Goal: Task Accomplishment & Management: Use online tool/utility

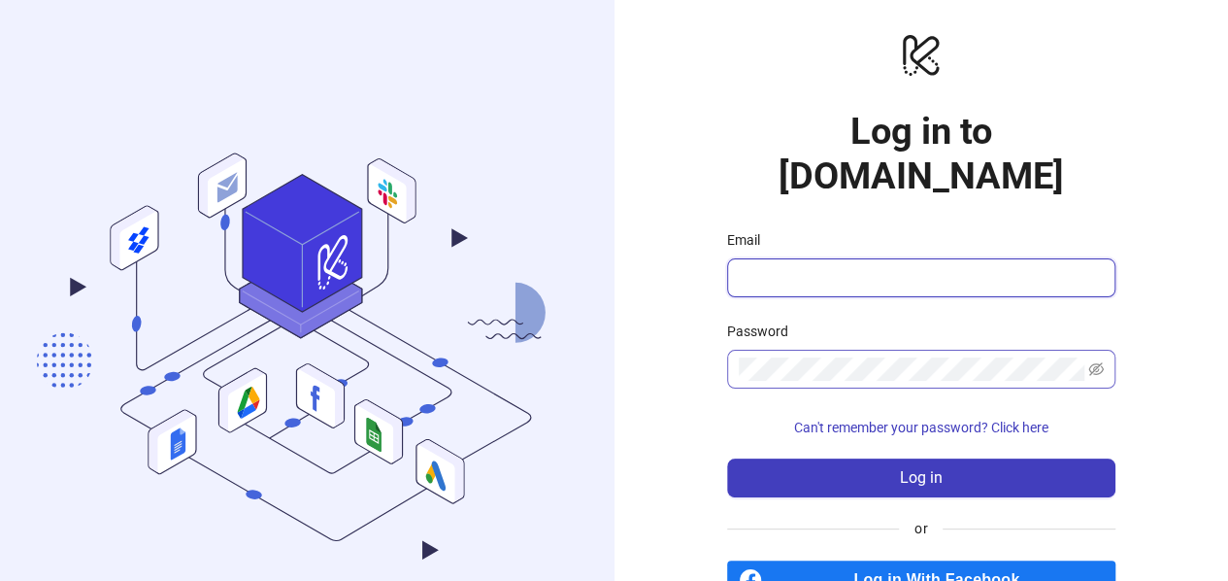
type input "**********"
click at [1090, 361] on icon "eye-invisible" at bounding box center [1096, 369] width 16 height 16
click at [701, 332] on div "**********" at bounding box center [922, 342] width 615 height 685
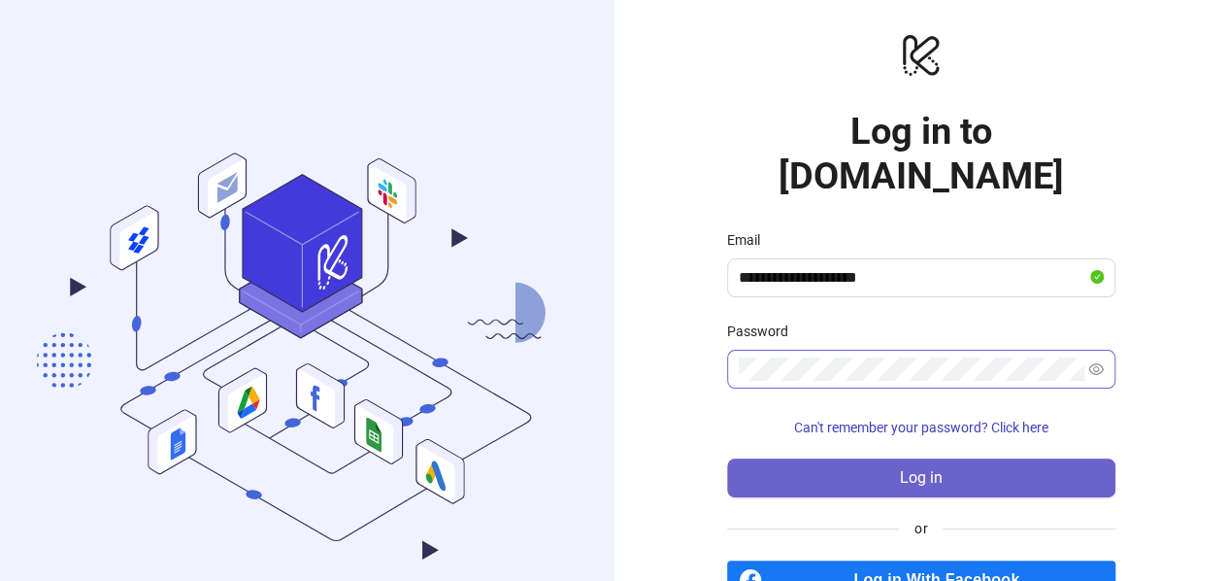
click at [772, 458] on button "Log in" at bounding box center [921, 477] width 388 height 39
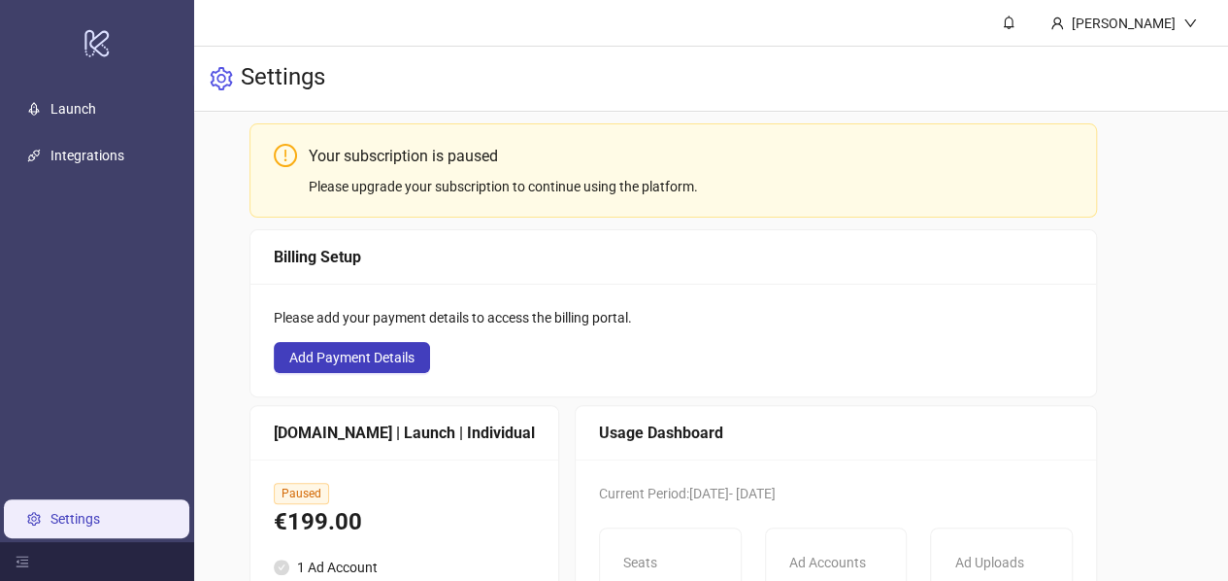
scroll to position [97, 0]
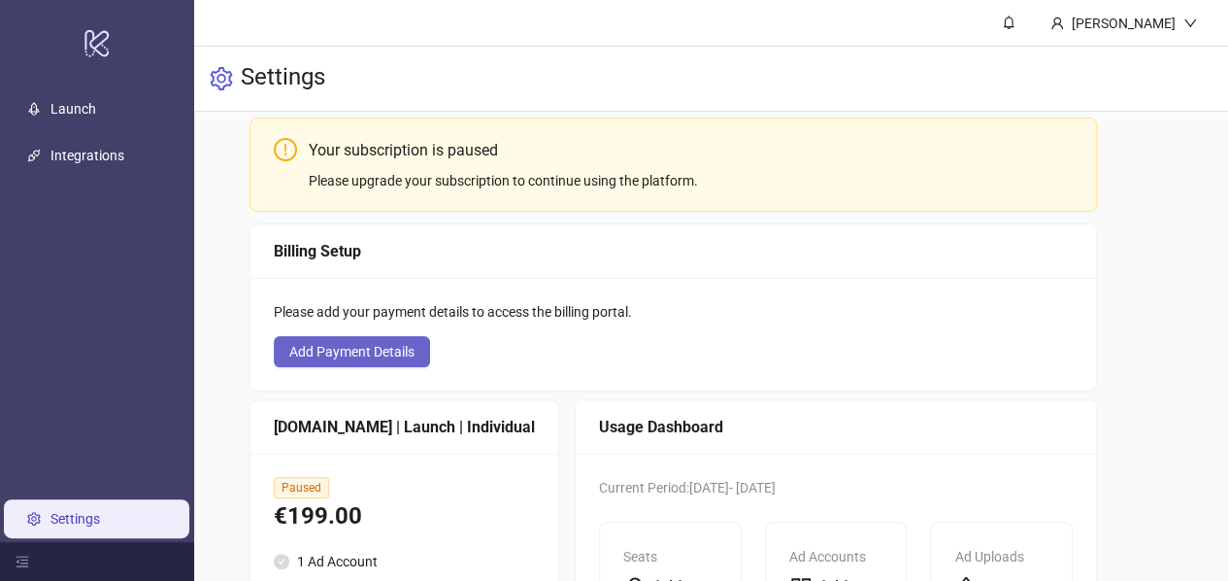
click at [369, 362] on button "Add Payment Details" at bounding box center [352, 351] width 156 height 31
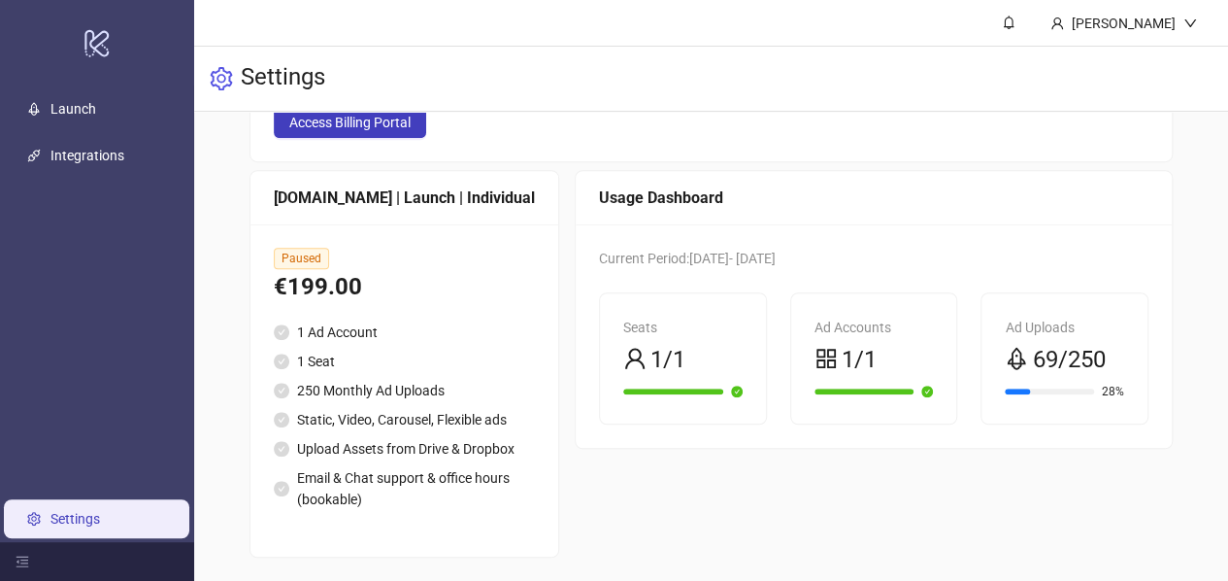
scroll to position [387, 0]
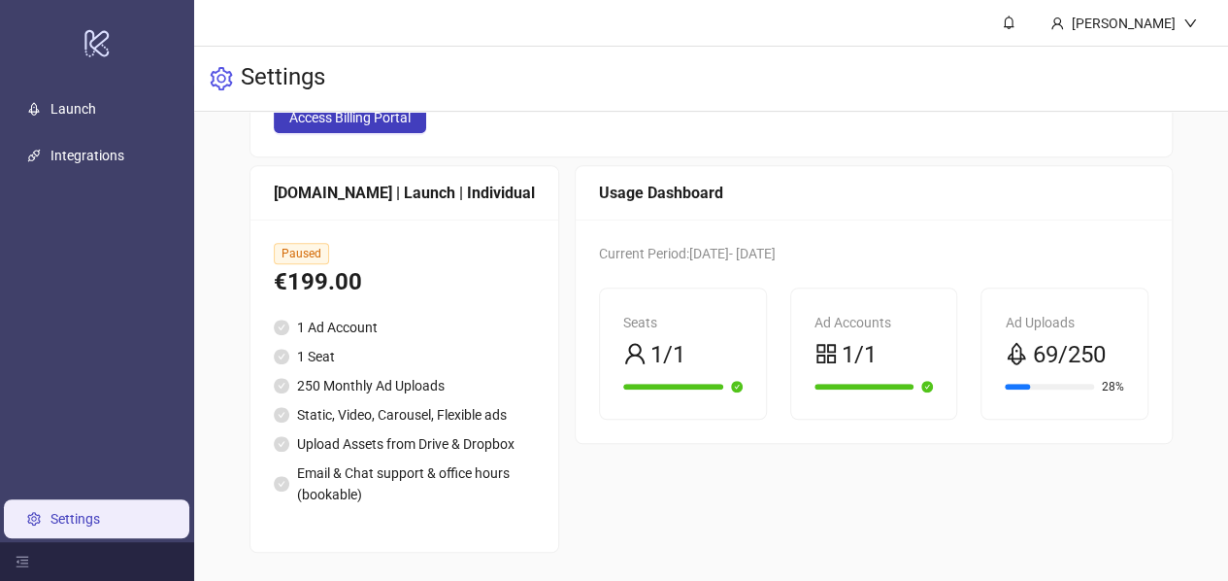
click at [379, 294] on div "€199.00" at bounding box center [404, 282] width 261 height 37
click at [286, 240] on div "Paused €199.00 1 Ad Account 1 Seat 250 Monthly Ad Uploads Static, Video, Carous…" at bounding box center [405, 385] width 308 height 332
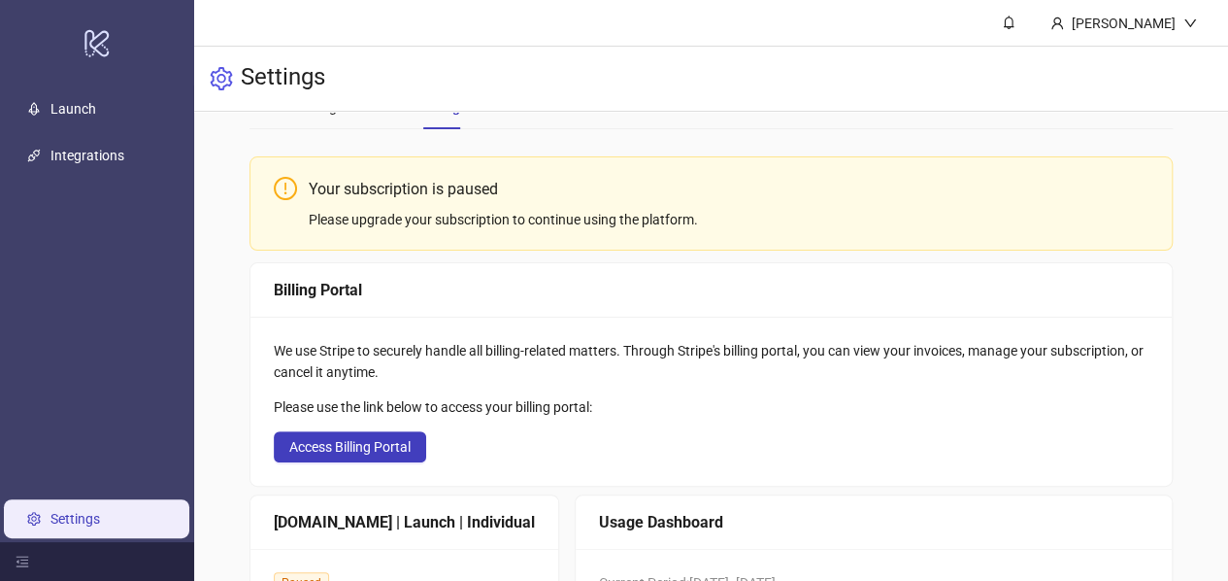
scroll to position [0, 0]
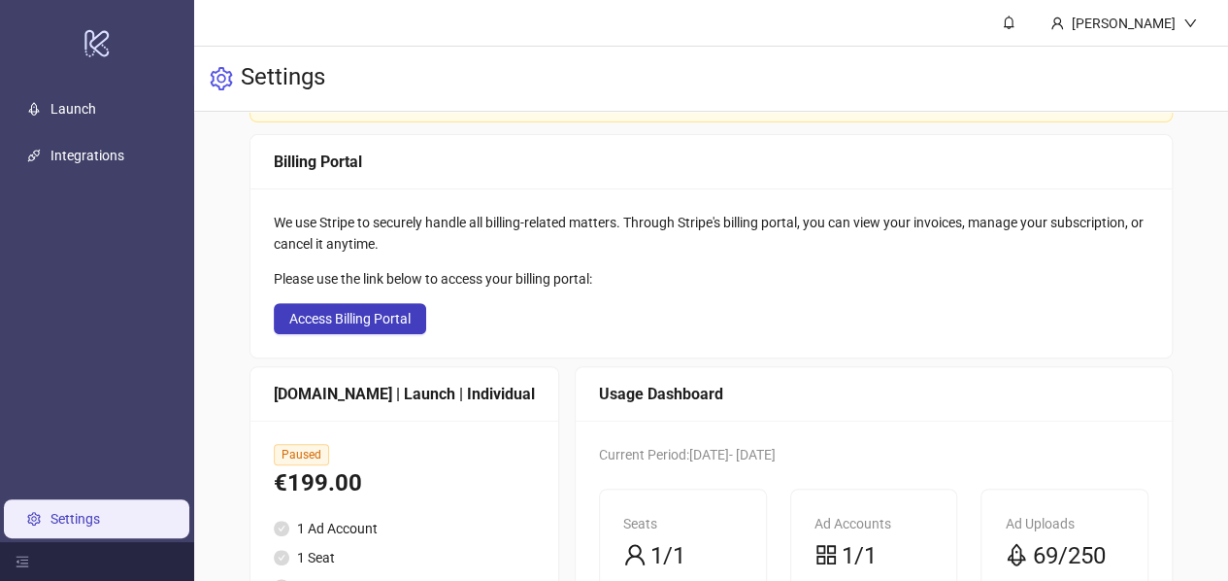
scroll to position [194, 0]
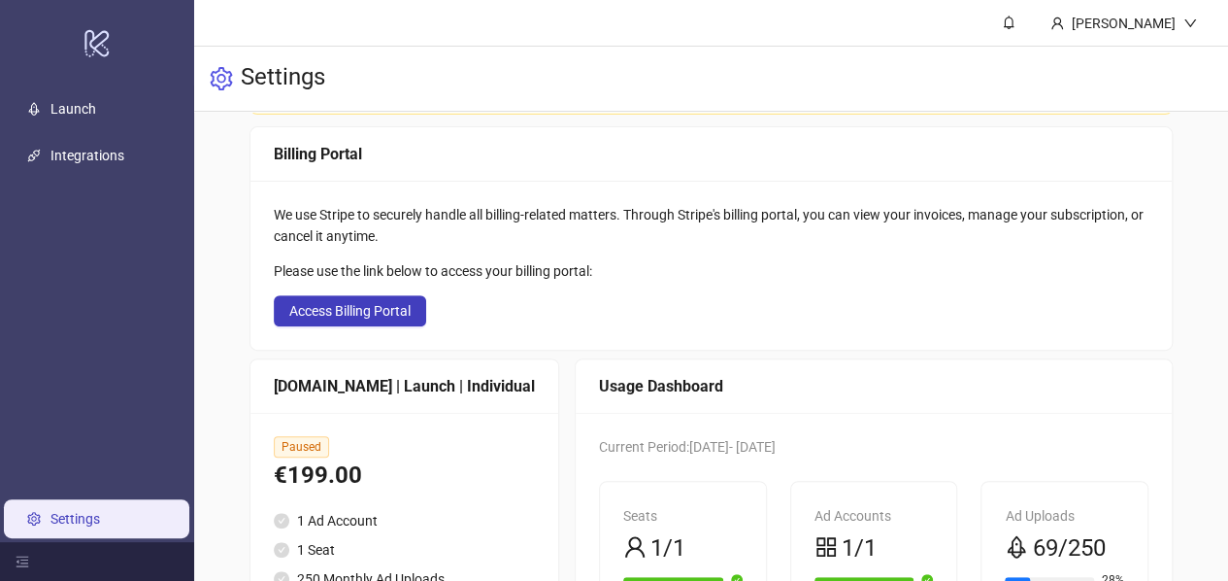
click at [384, 393] on div "[DOMAIN_NAME] | Launch | Individual" at bounding box center [404, 386] width 261 height 24
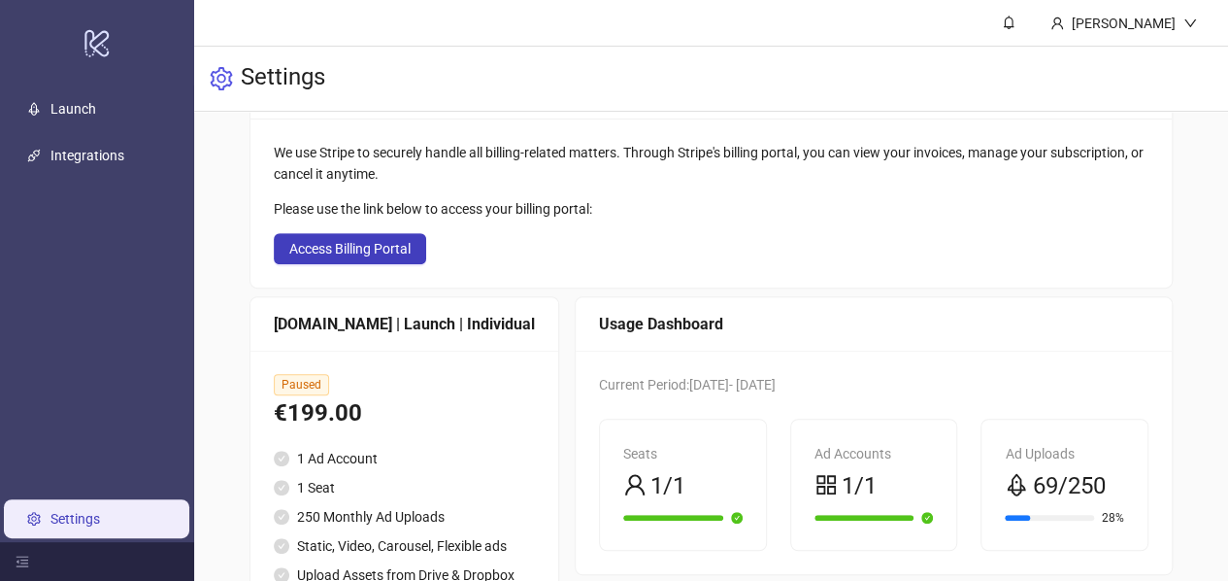
scroll to position [291, 0]
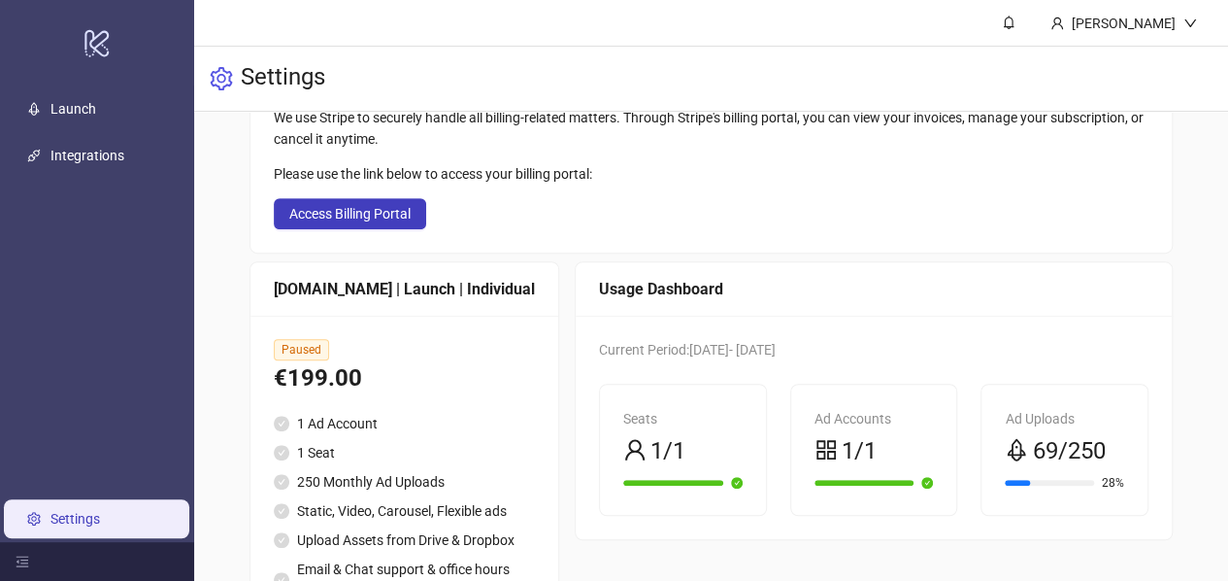
click at [738, 350] on span "Current Period: 2025-09-12 - 2025-09-19" at bounding box center [687, 350] width 177 height 16
click at [712, 300] on div "Usage Dashboard" at bounding box center [874, 289] width 596 height 54
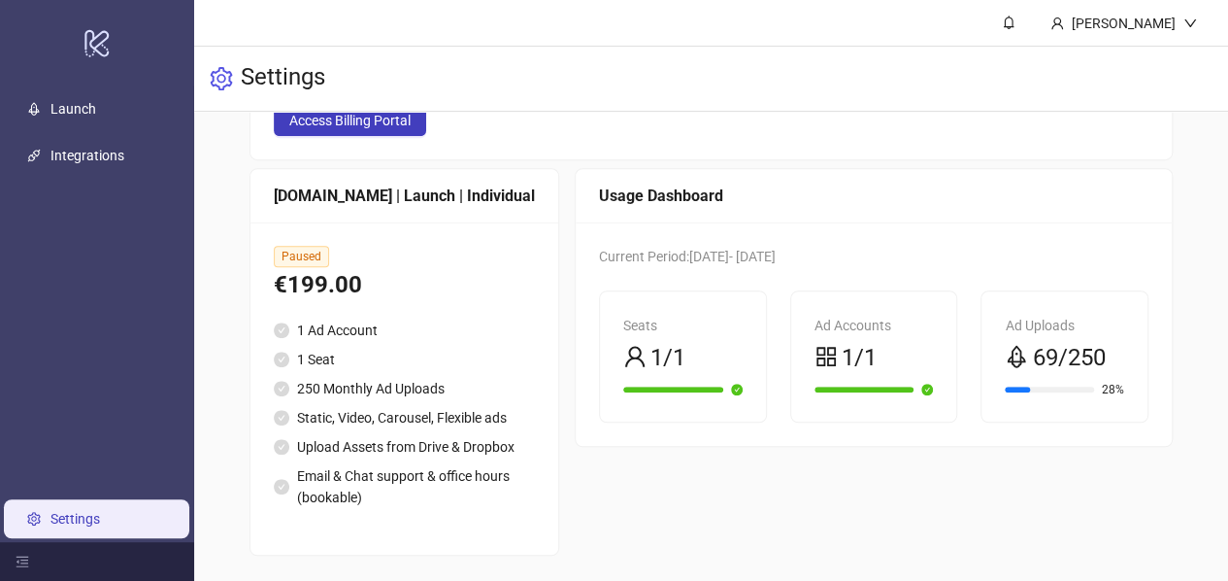
scroll to position [387, 0]
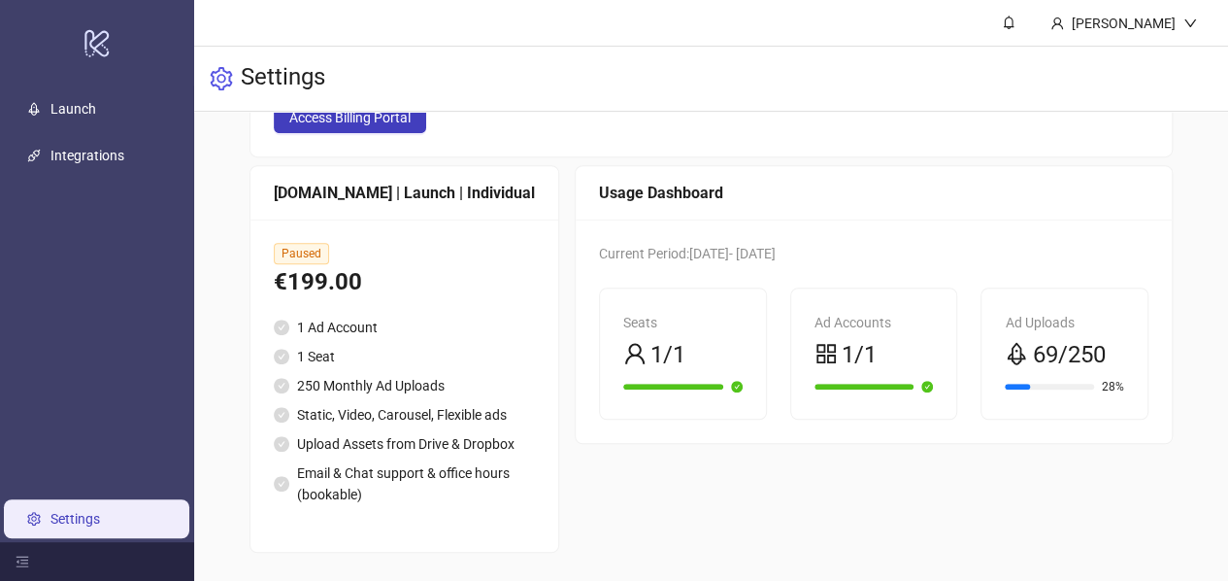
click at [413, 492] on li "Email & Chat support & office hours (bookable)" at bounding box center [404, 483] width 261 height 43
click at [410, 462] on li "Email & Chat support & office hours (bookable)" at bounding box center [404, 483] width 261 height 43
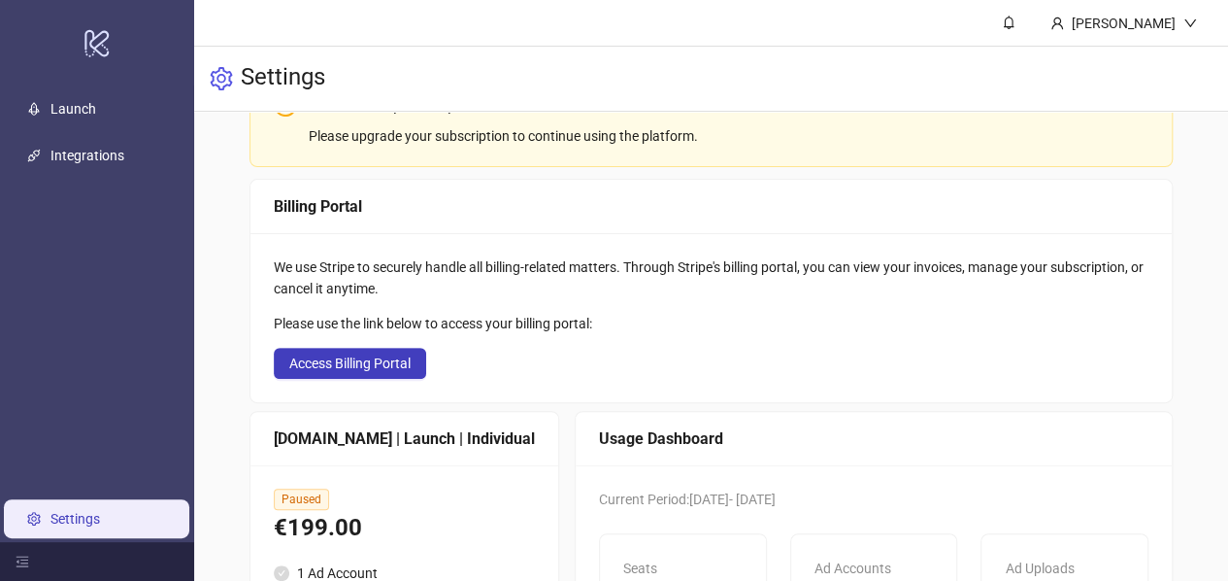
scroll to position [96, 0]
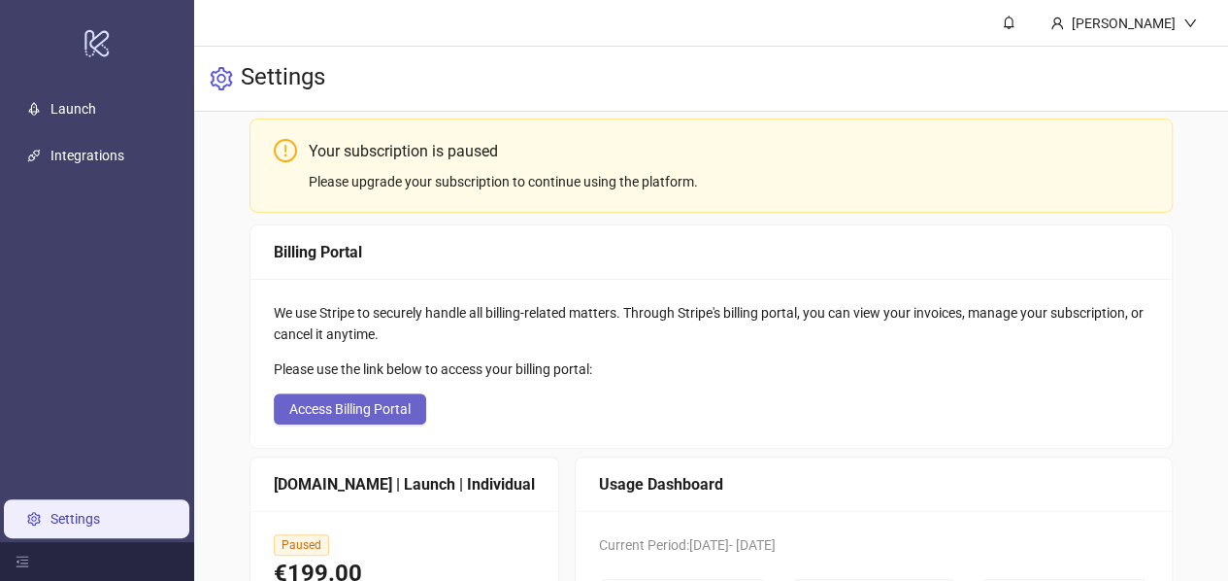
click at [376, 395] on button "Access Billing Portal" at bounding box center [350, 408] width 152 height 31
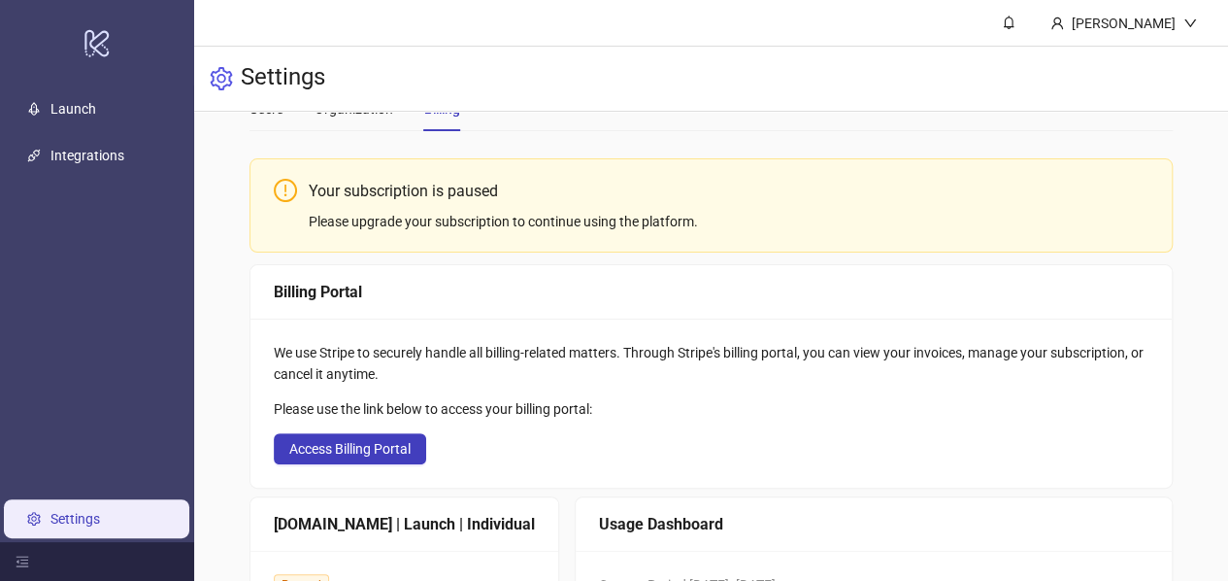
scroll to position [0, 0]
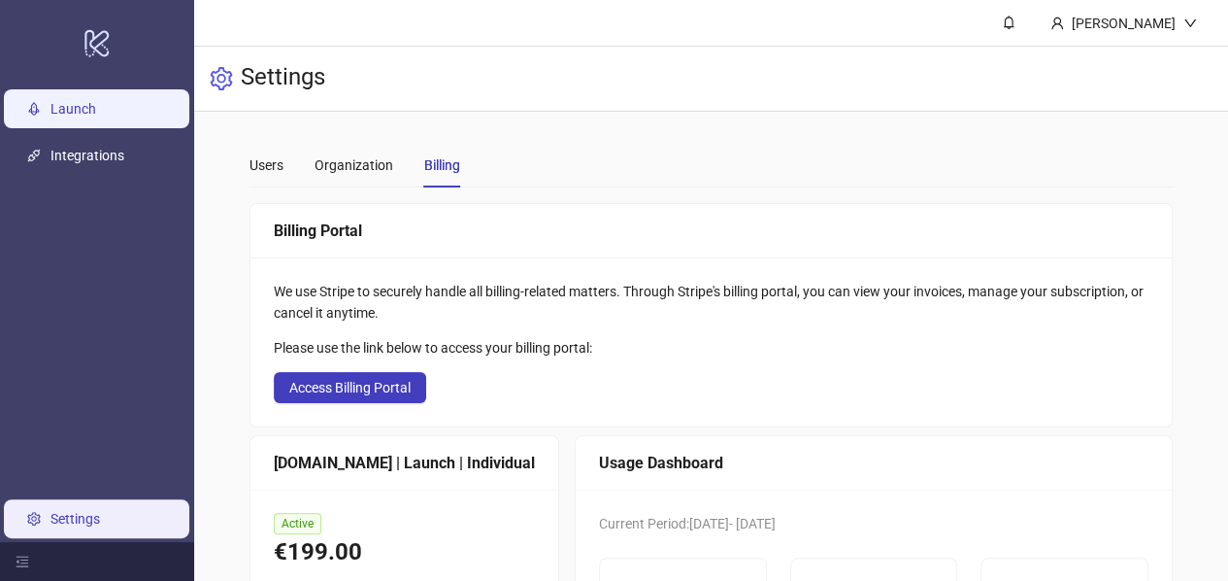
click at [68, 101] on link "Launch" at bounding box center [73, 109] width 46 height 16
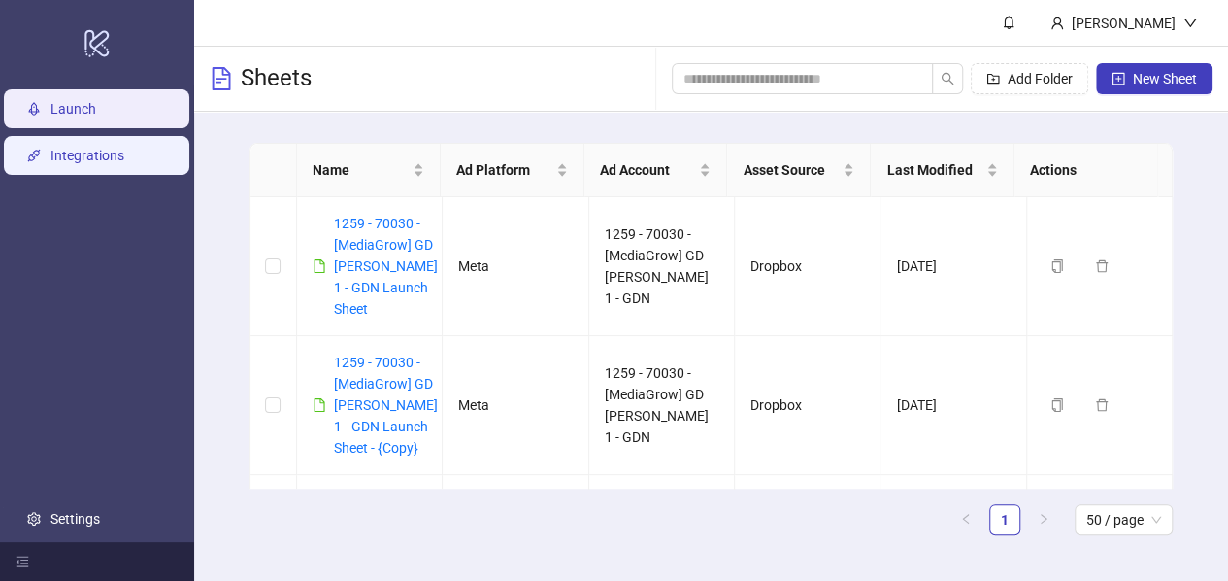
click at [97, 160] on link "Integrations" at bounding box center [87, 156] width 74 height 16
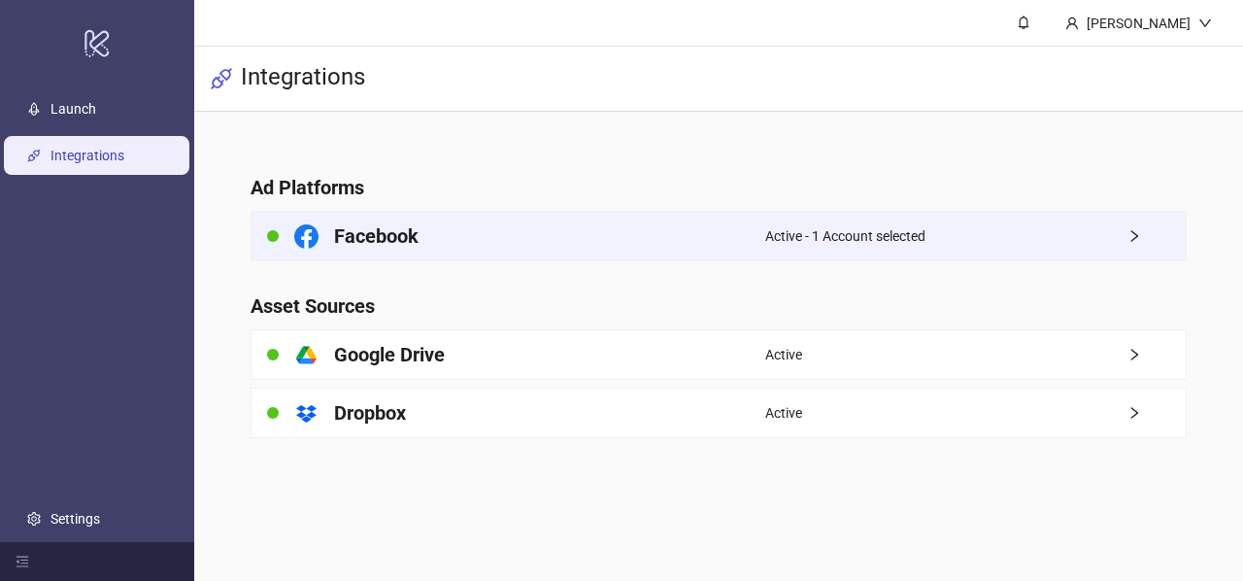
click at [996, 236] on div "Active - 1 Account selected" at bounding box center [975, 236] width 420 height 49
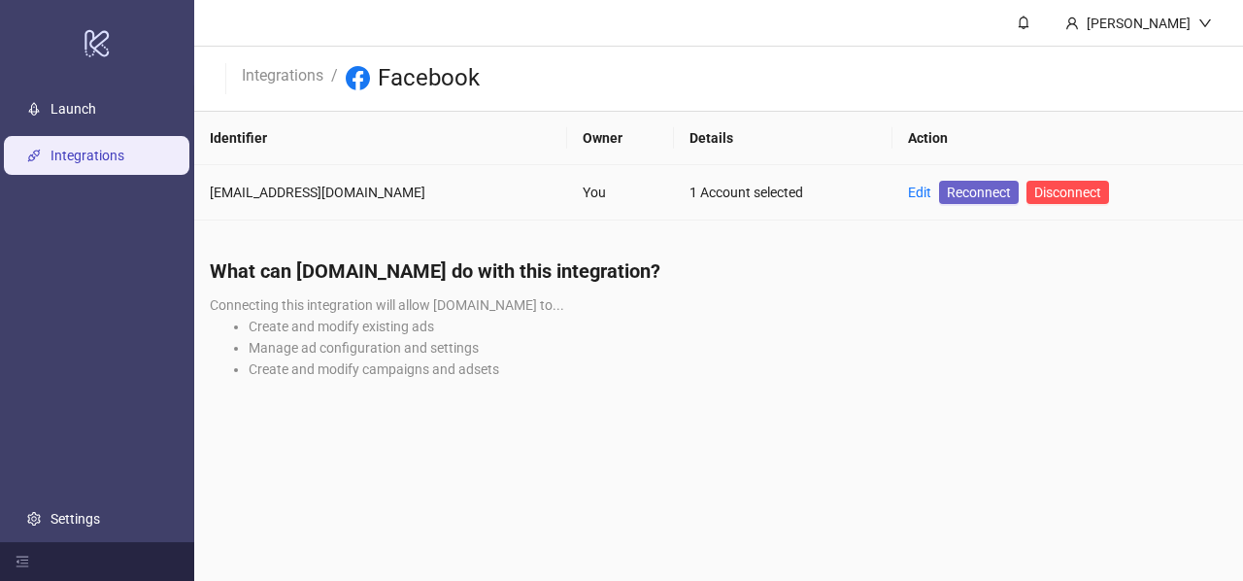
click at [964, 197] on span "Reconnect" at bounding box center [979, 192] width 64 height 21
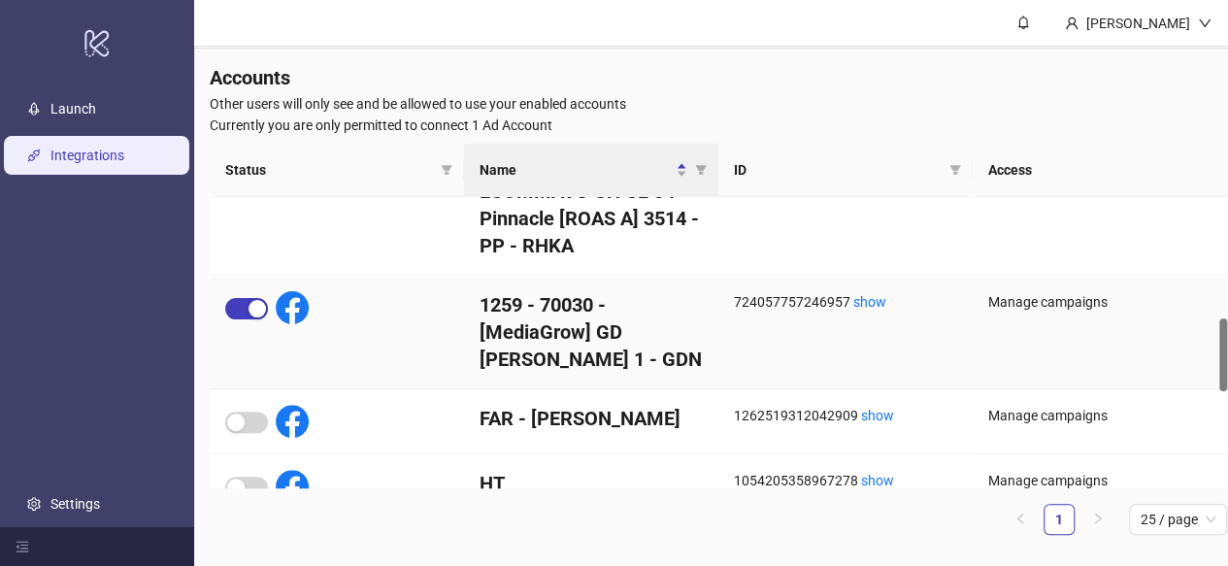
scroll to position [484, 0]
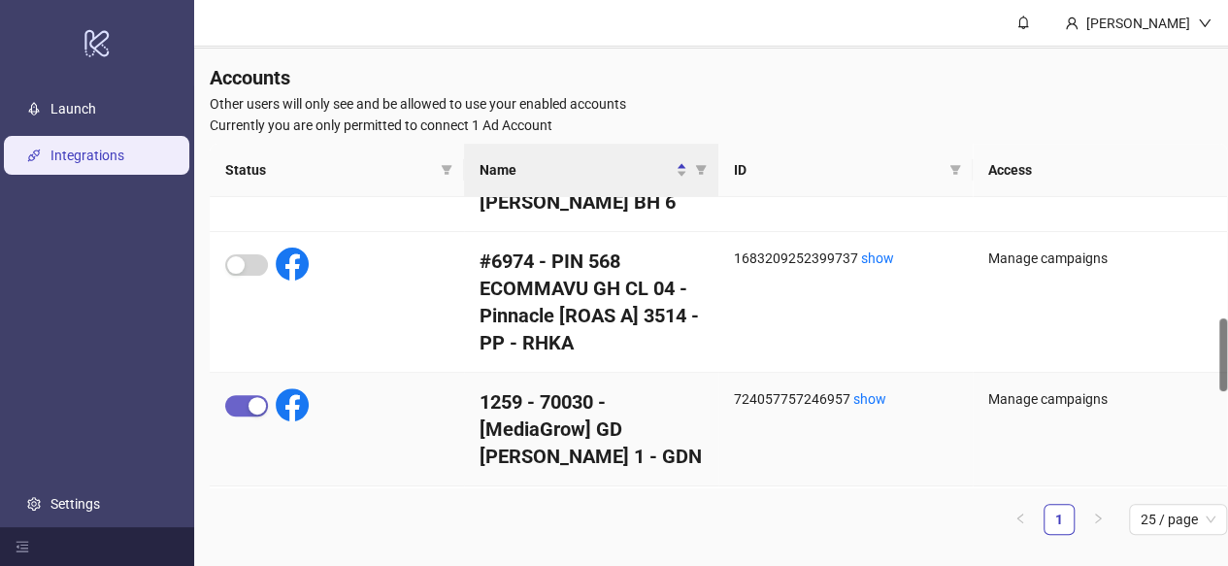
click at [251, 402] on div "button" at bounding box center [257, 405] width 17 height 17
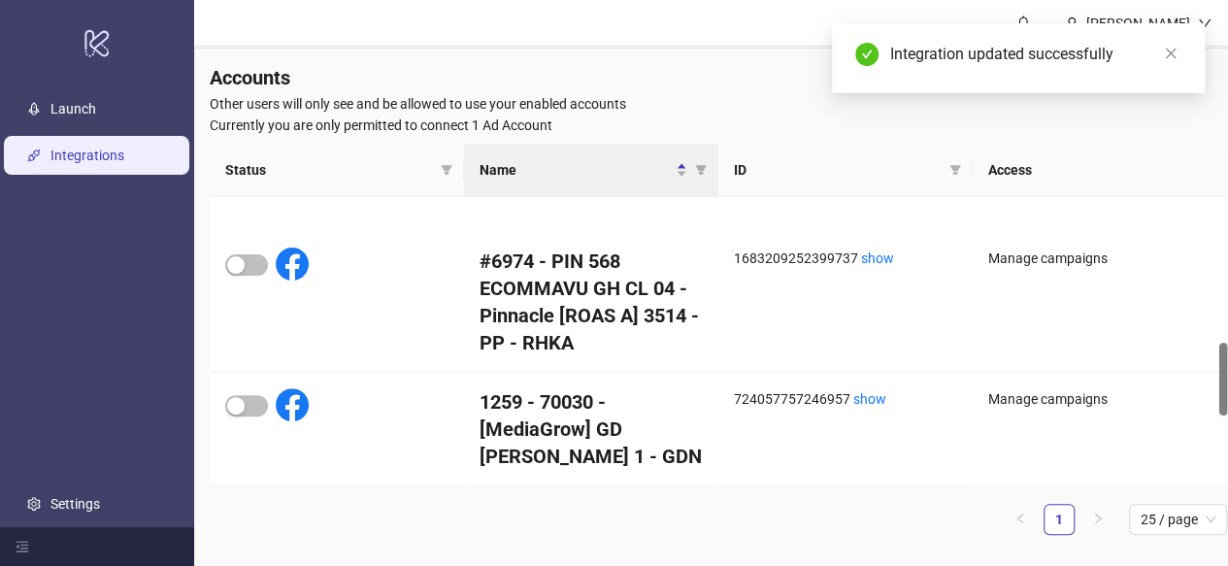
scroll to position [581, 0]
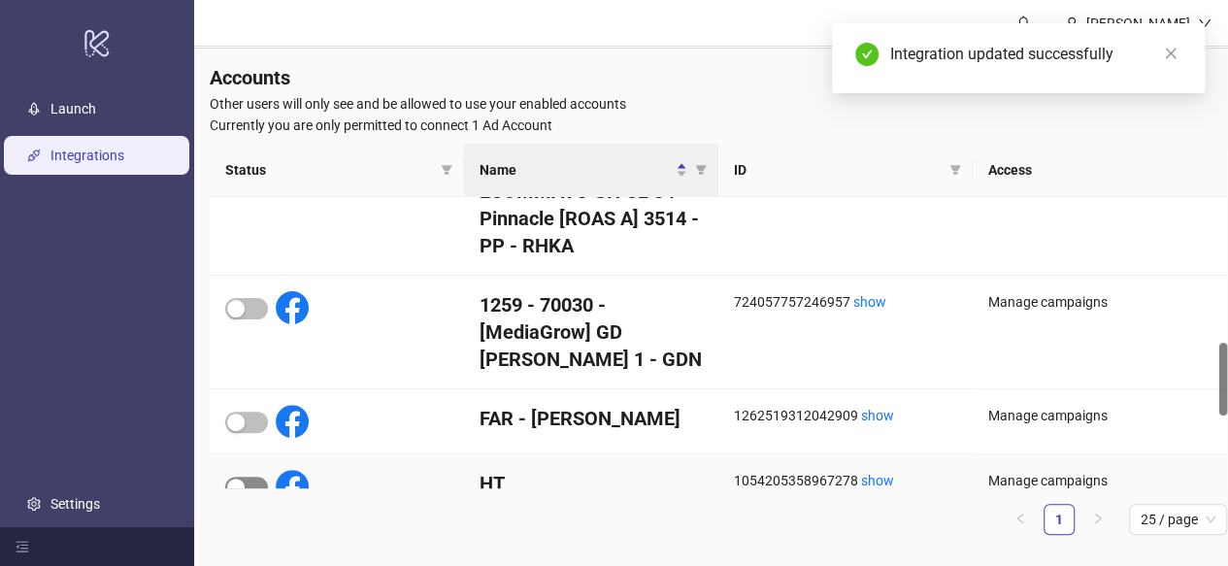
click at [247, 477] on span "button" at bounding box center [246, 487] width 43 height 21
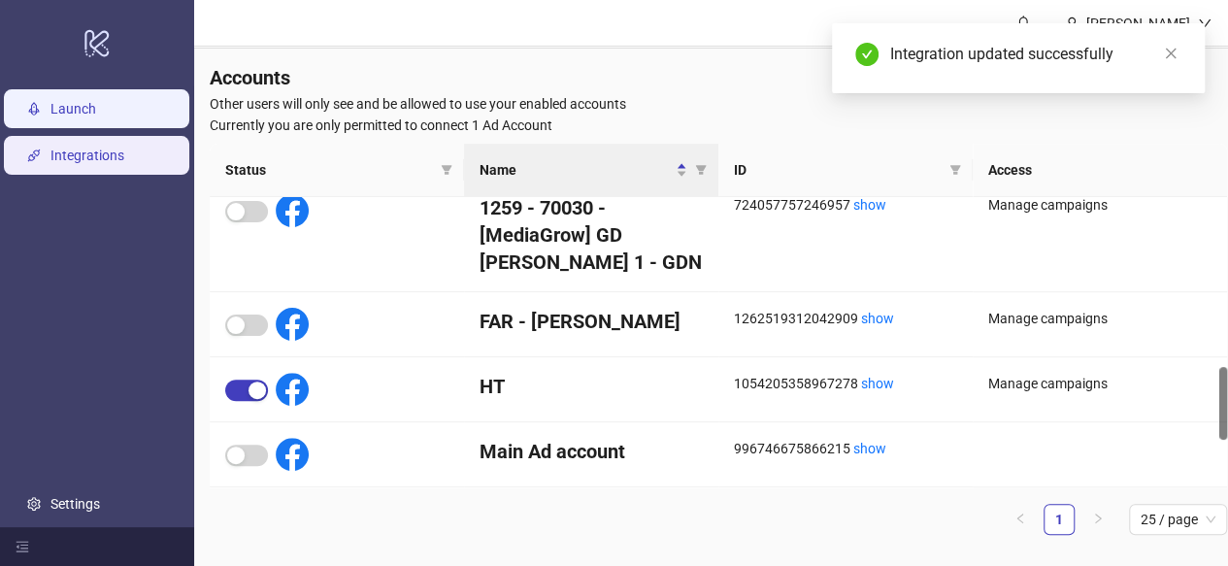
click at [91, 101] on link "Launch" at bounding box center [73, 109] width 46 height 16
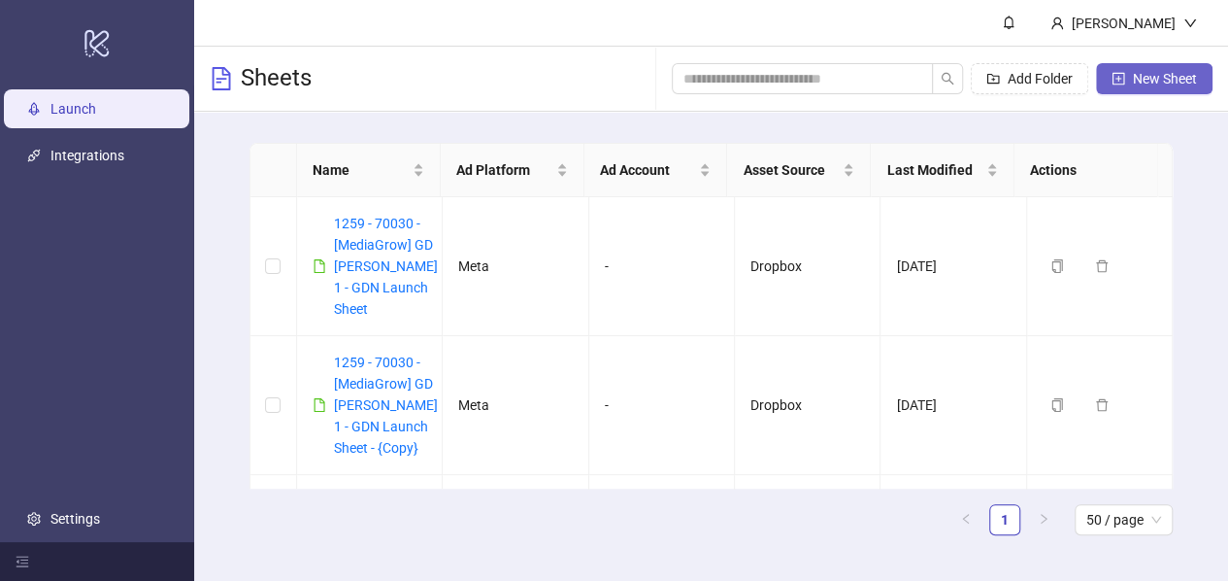
click at [1127, 88] on button "New Sheet" at bounding box center [1154, 78] width 117 height 31
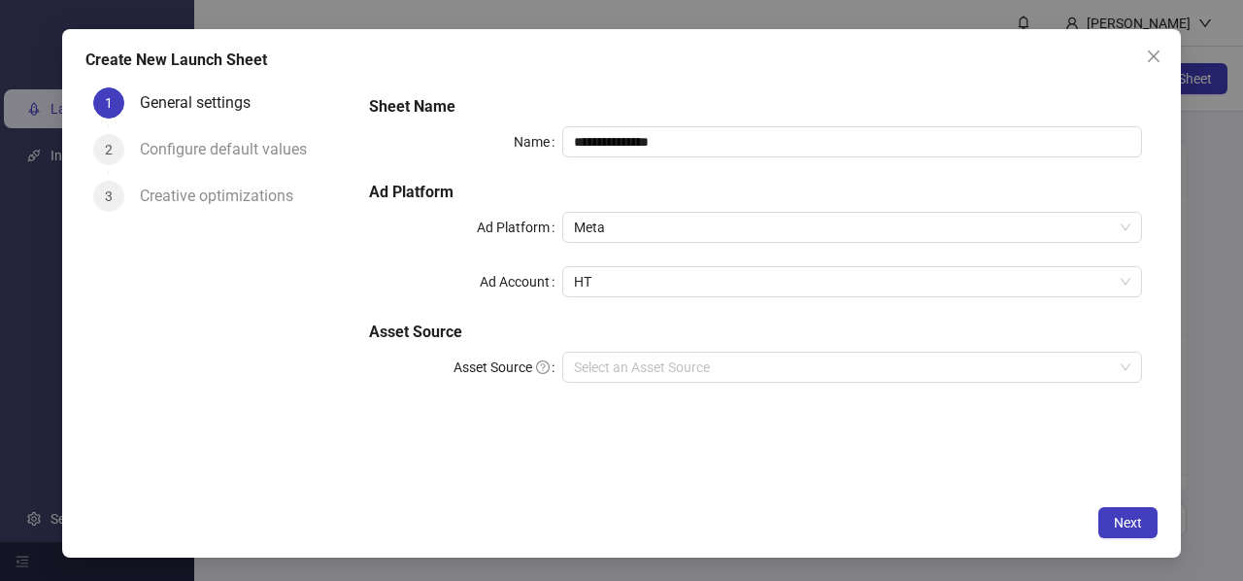
click at [435, 410] on div "**********" at bounding box center [755, 250] width 788 height 326
click at [675, 372] on input "Asset Source" at bounding box center [843, 366] width 539 height 29
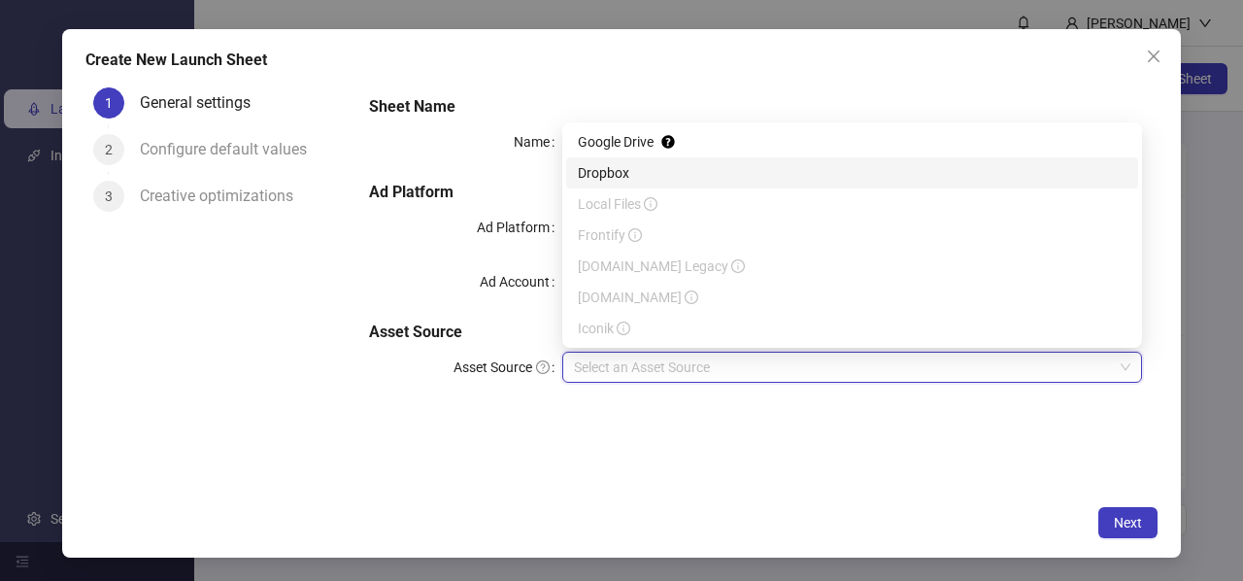
click at [643, 170] on div "Dropbox" at bounding box center [852, 172] width 549 height 21
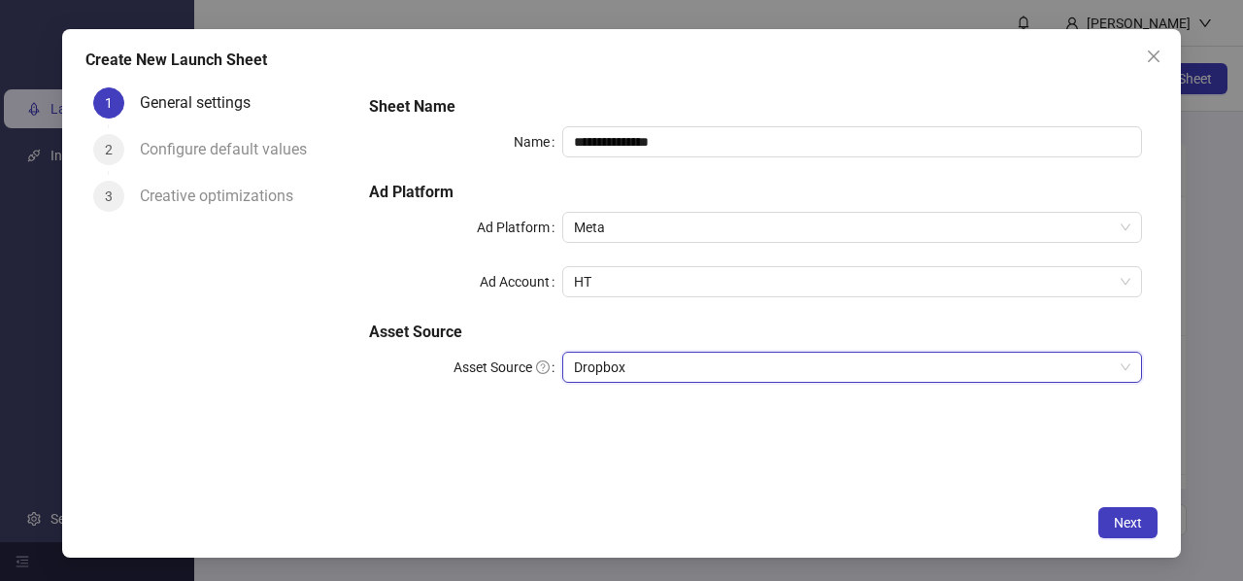
click at [608, 411] on div "**********" at bounding box center [755, 250] width 788 height 326
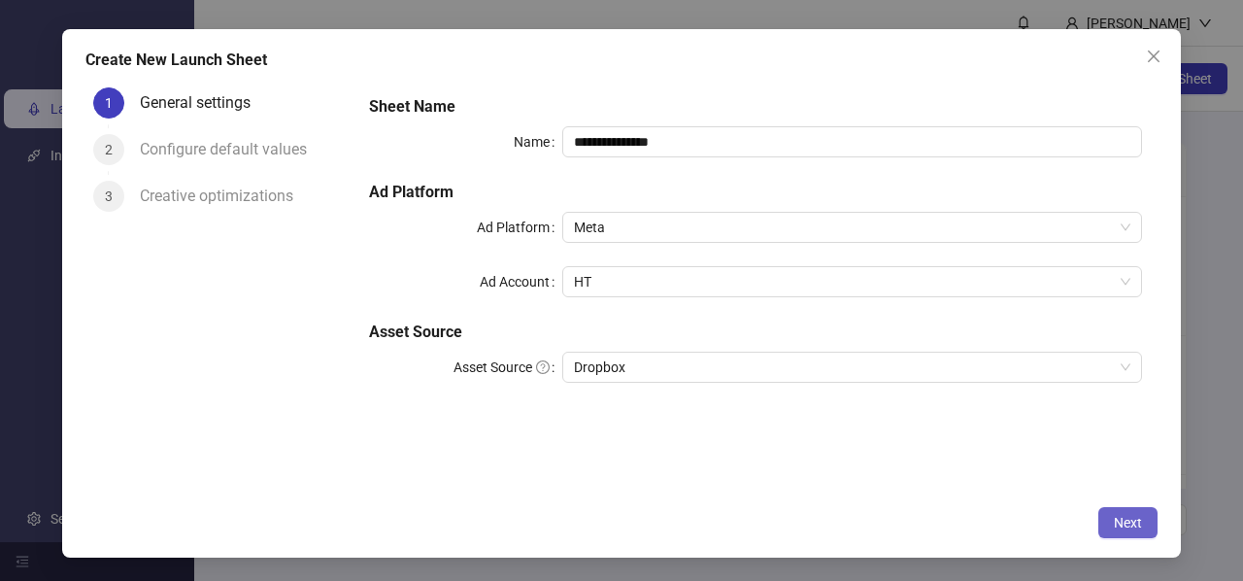
click at [1139, 534] on button "Next" at bounding box center [1127, 522] width 59 height 31
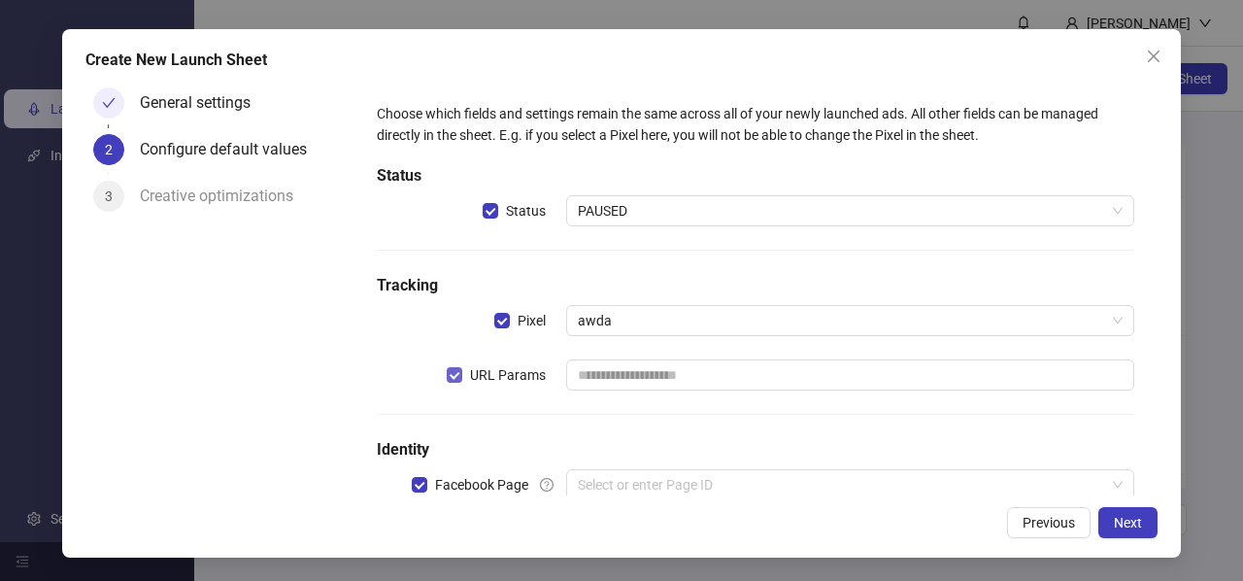
click at [457, 374] on label "URL Params" at bounding box center [500, 374] width 107 height 21
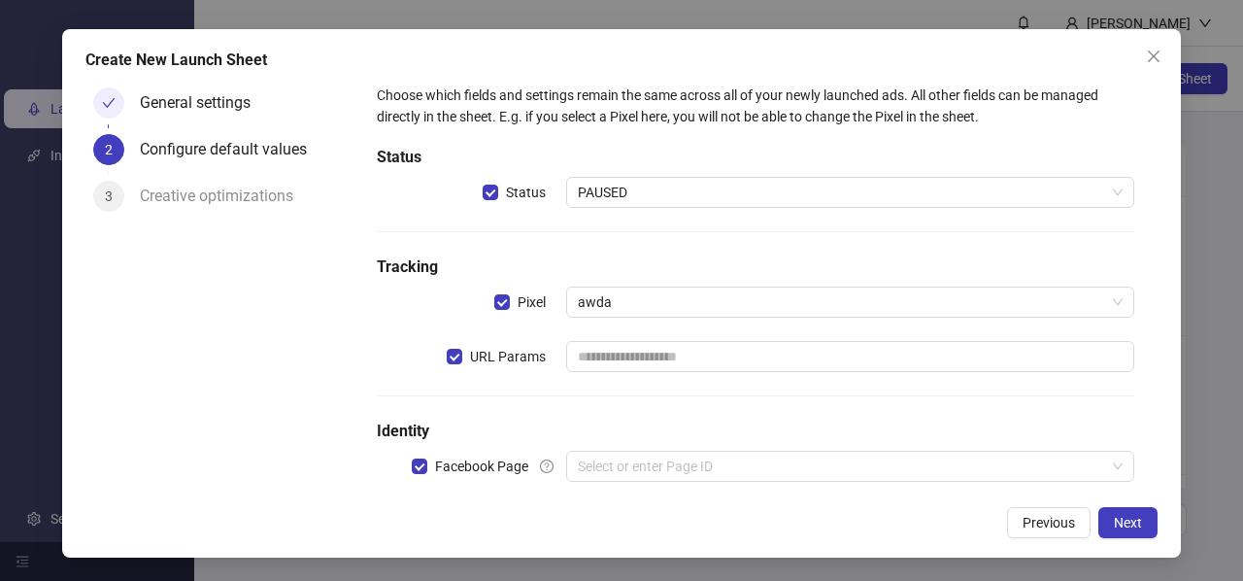
scroll to position [50, 0]
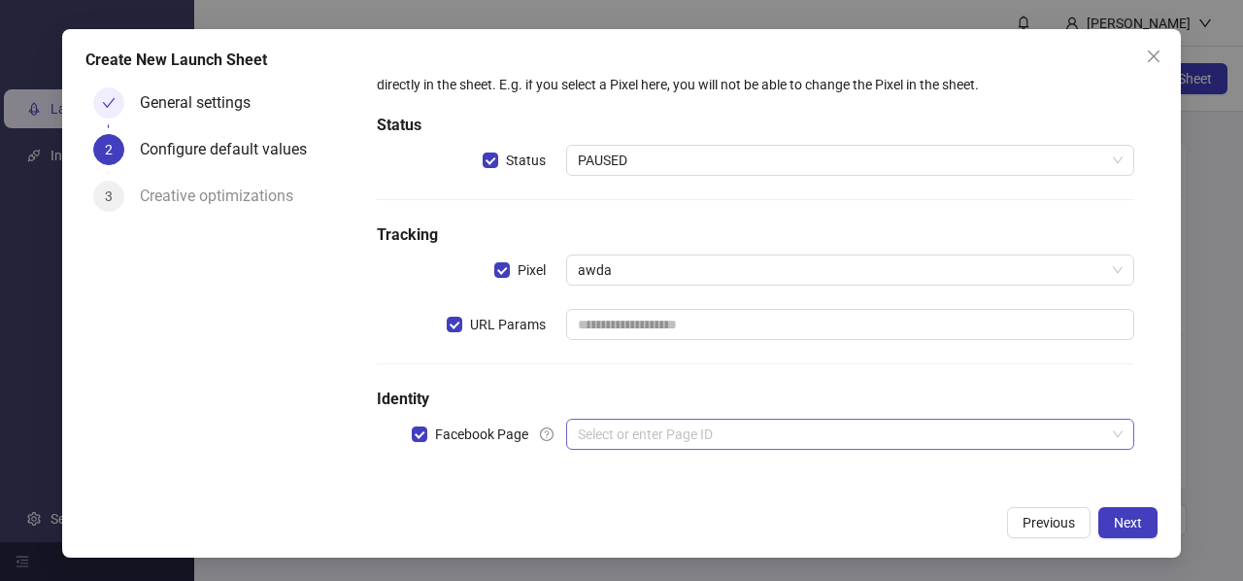
click at [651, 436] on input "search" at bounding box center [841, 433] width 527 height 29
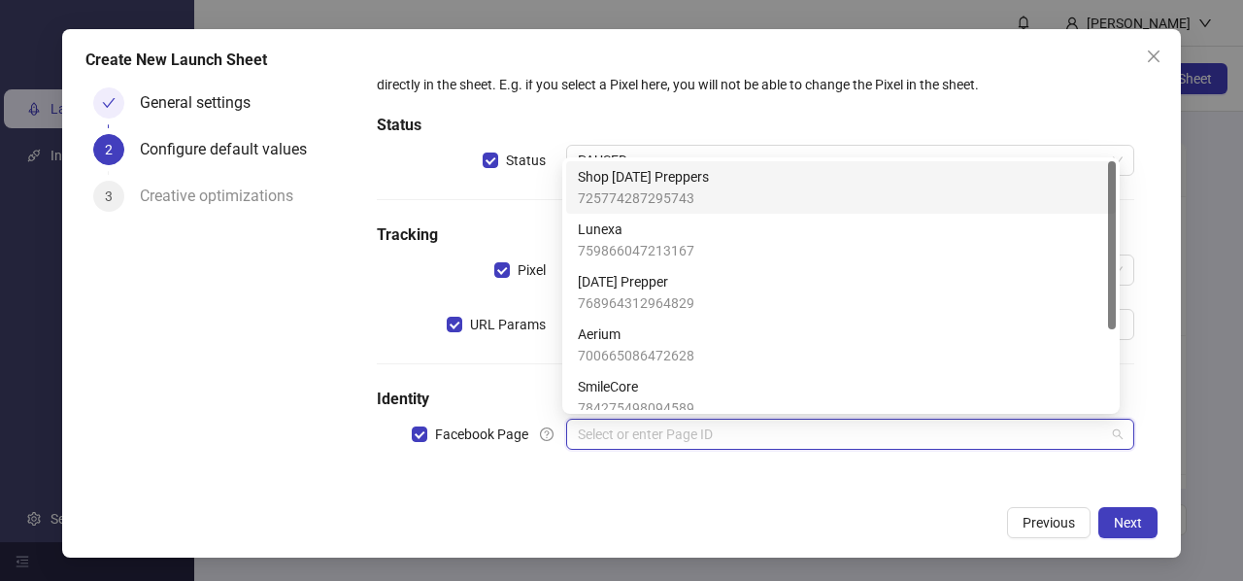
click at [666, 191] on span "725774287295743" at bounding box center [643, 197] width 131 height 21
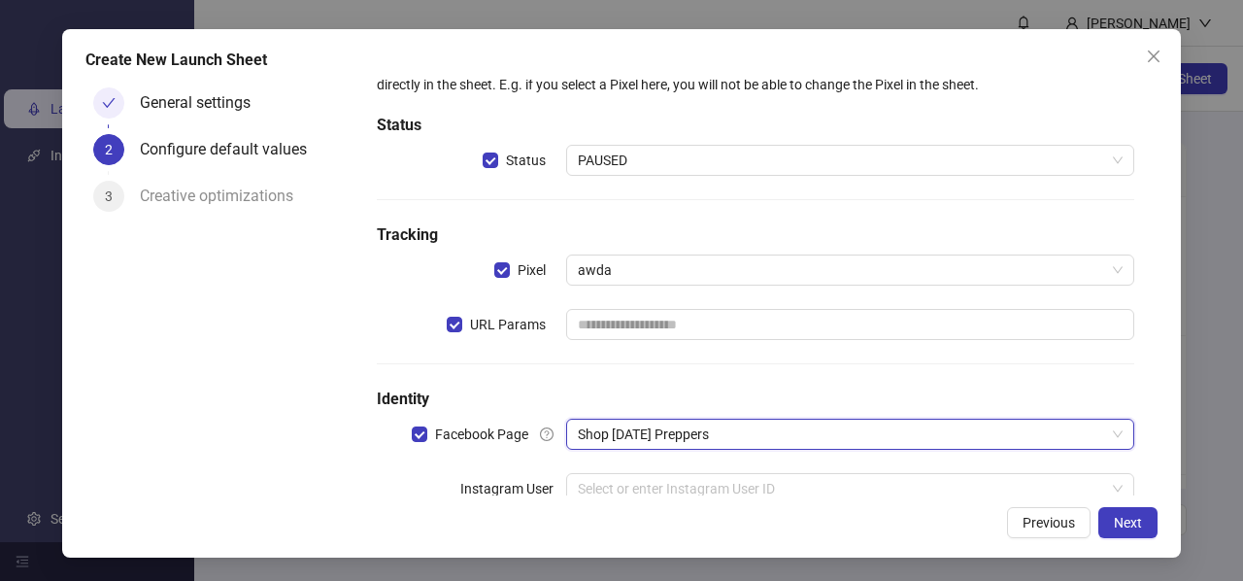
click at [641, 140] on div "Choose which fields and settings remain the same across all of your newly launc…" at bounding box center [755, 290] width 773 height 490
click at [641, 178] on div "Choose which fields and settings remain the same across all of your newly launc…" at bounding box center [755, 290] width 773 height 490
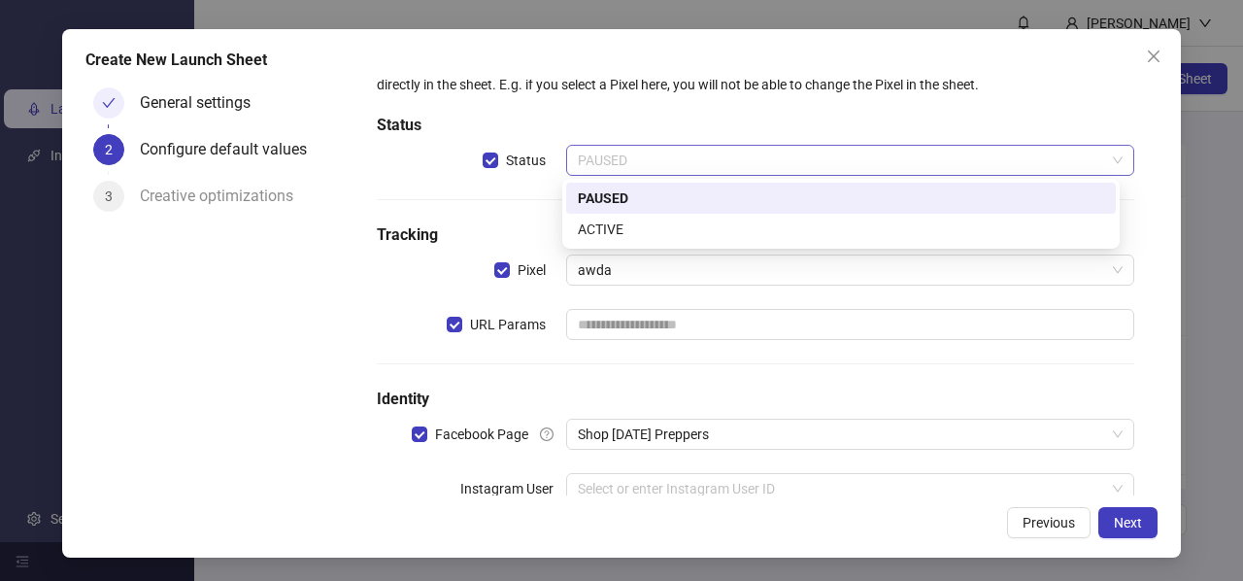
drag, startPoint x: 598, startPoint y: 164, endPoint x: 646, endPoint y: 165, distance: 47.6
click at [596, 164] on span "PAUSED" at bounding box center [850, 160] width 545 height 29
click at [629, 228] on div "ACTIVE" at bounding box center [841, 228] width 526 height 21
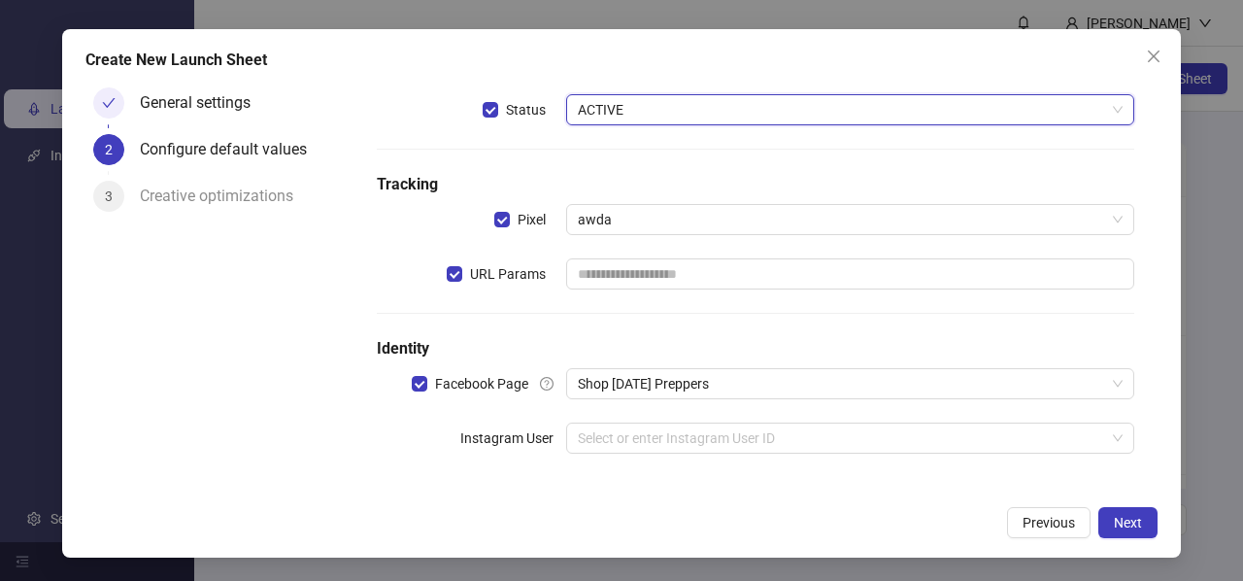
scroll to position [105, 0]
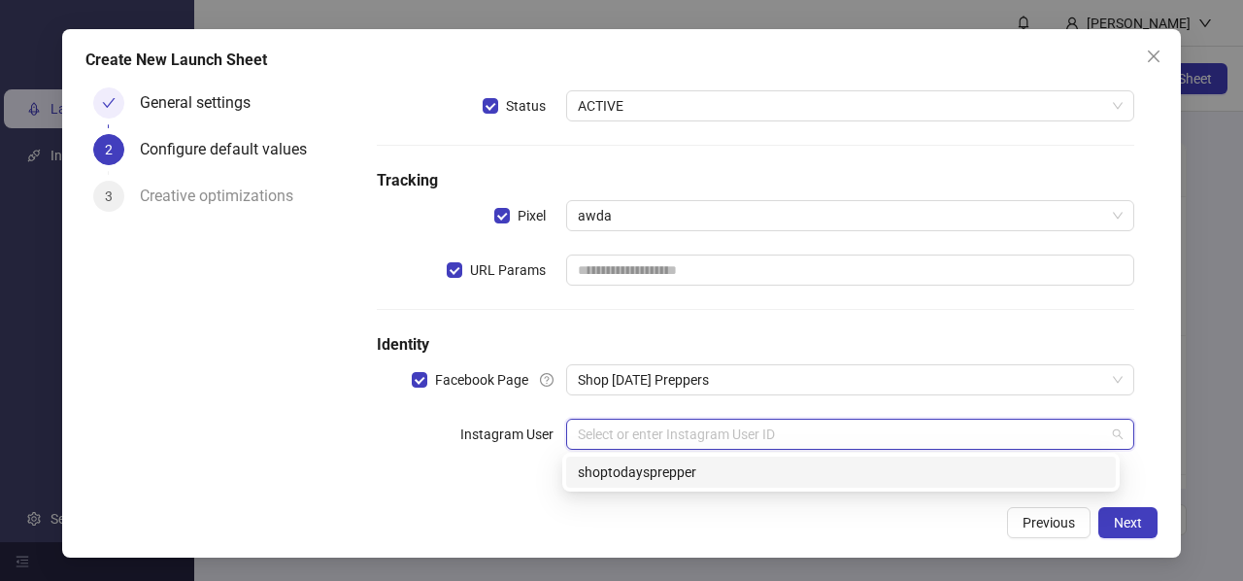
click at [662, 435] on input "search" at bounding box center [841, 433] width 527 height 29
click at [641, 479] on div "shoptodaysprepper" at bounding box center [841, 471] width 526 height 21
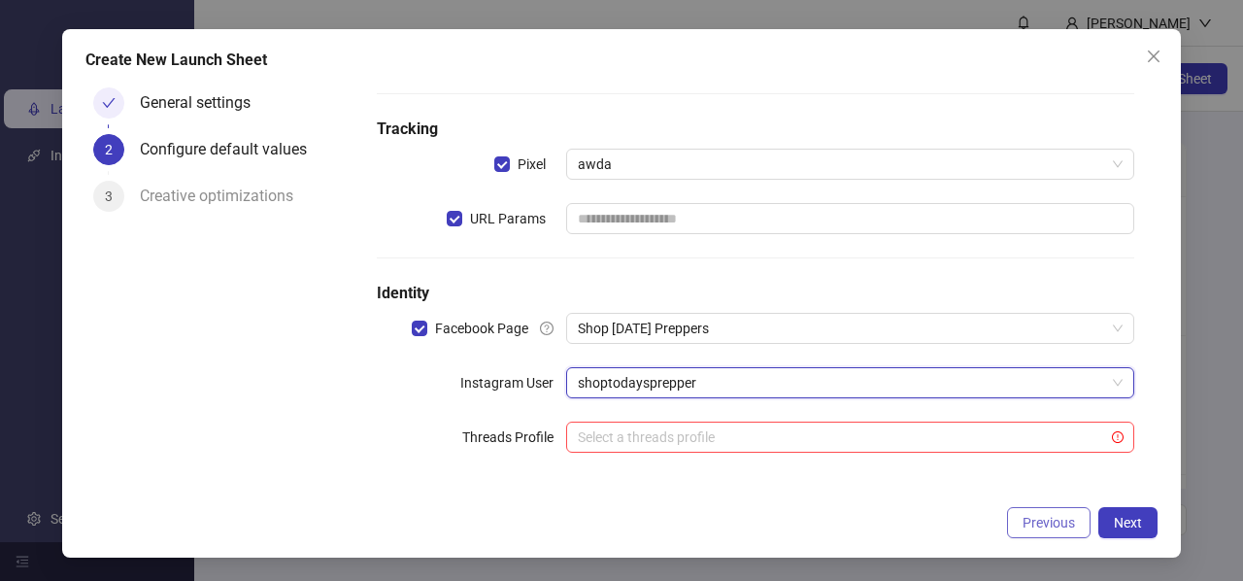
scroll to position [159, 0]
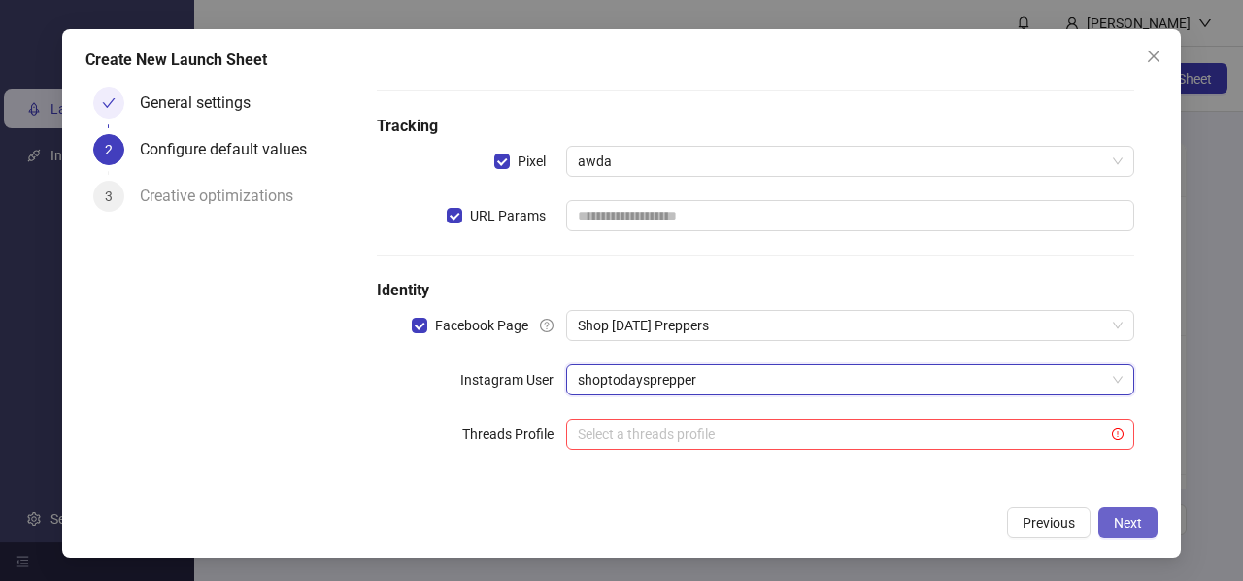
click at [1138, 530] on button "Next" at bounding box center [1127, 522] width 59 height 31
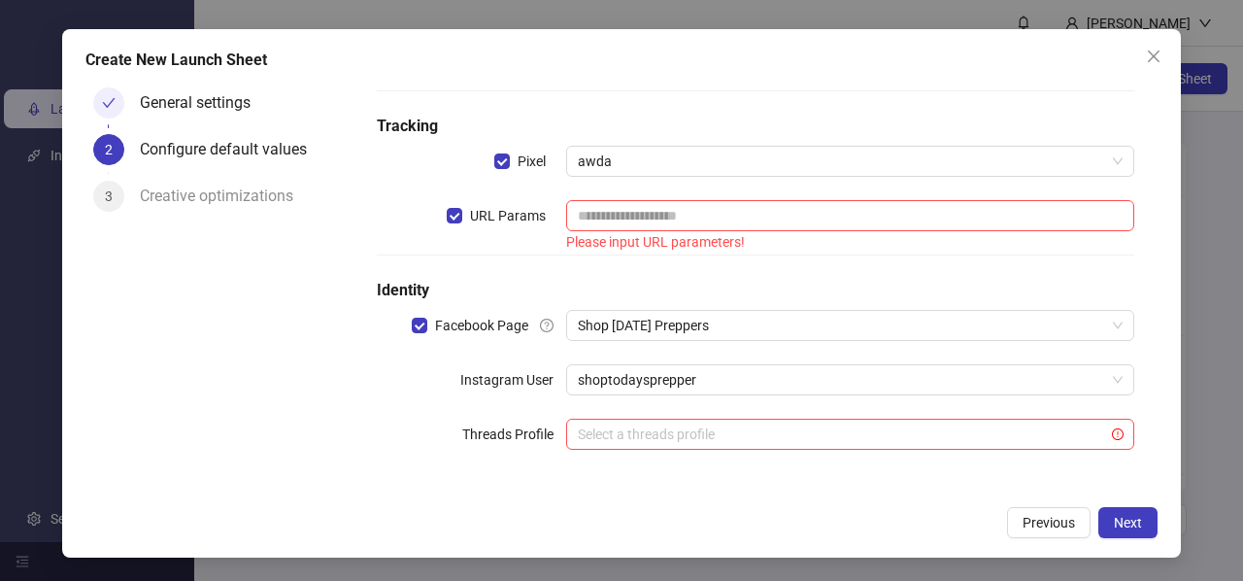
click at [744, 409] on div "Choose which fields and settings remain the same across all of your newly launc…" at bounding box center [755, 208] width 773 height 545
click at [747, 427] on input "search" at bounding box center [841, 433] width 527 height 29
click at [710, 488] on div "No data" at bounding box center [840, 486] width 511 height 34
click at [1029, 442] on input "search" at bounding box center [841, 433] width 527 height 29
click at [1120, 500] on div "Create New Launch Sheet General settings 2 Configure default values 3 Creative …" at bounding box center [621, 293] width 1119 height 528
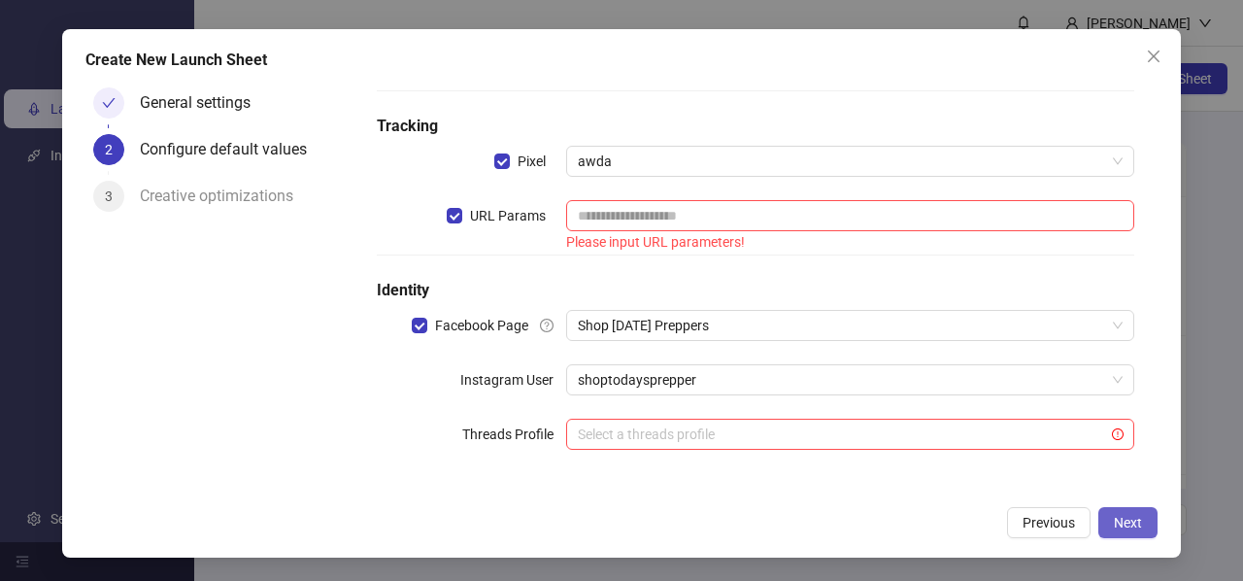
click at [1132, 523] on span "Next" at bounding box center [1128, 523] width 28 height 16
click at [1129, 523] on span "Next" at bounding box center [1128, 523] width 28 height 16
click at [1127, 523] on span "Next" at bounding box center [1128, 523] width 28 height 16
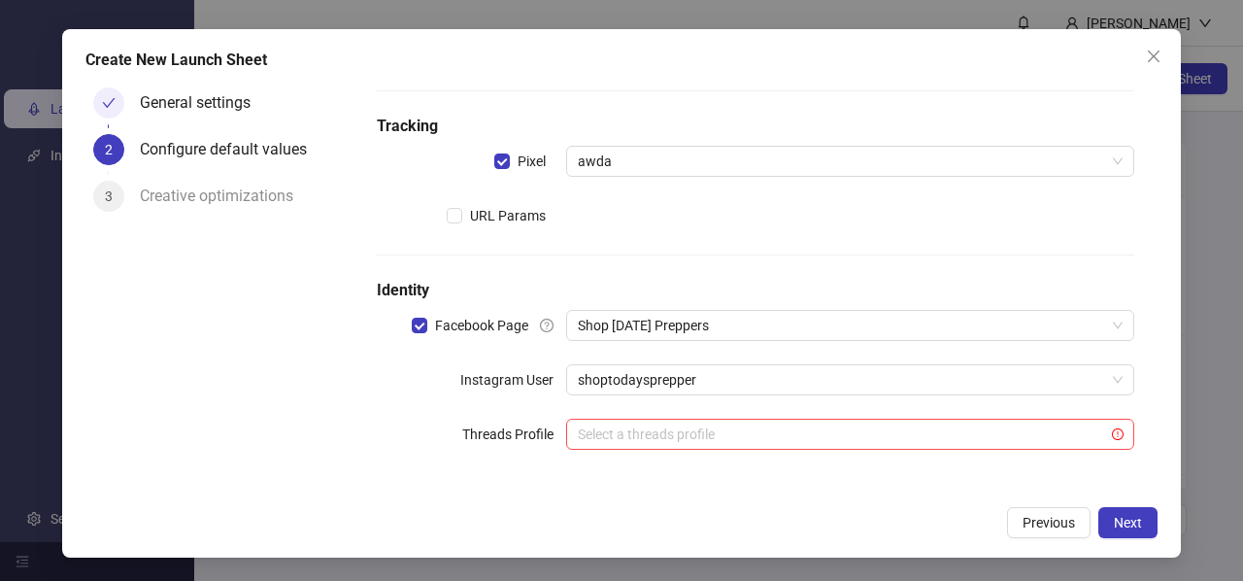
click at [1123, 506] on div "Create New Launch Sheet General settings 2 Configure default values 3 Creative …" at bounding box center [621, 293] width 1119 height 528
click at [1126, 515] on span "Next" at bounding box center [1128, 523] width 28 height 16
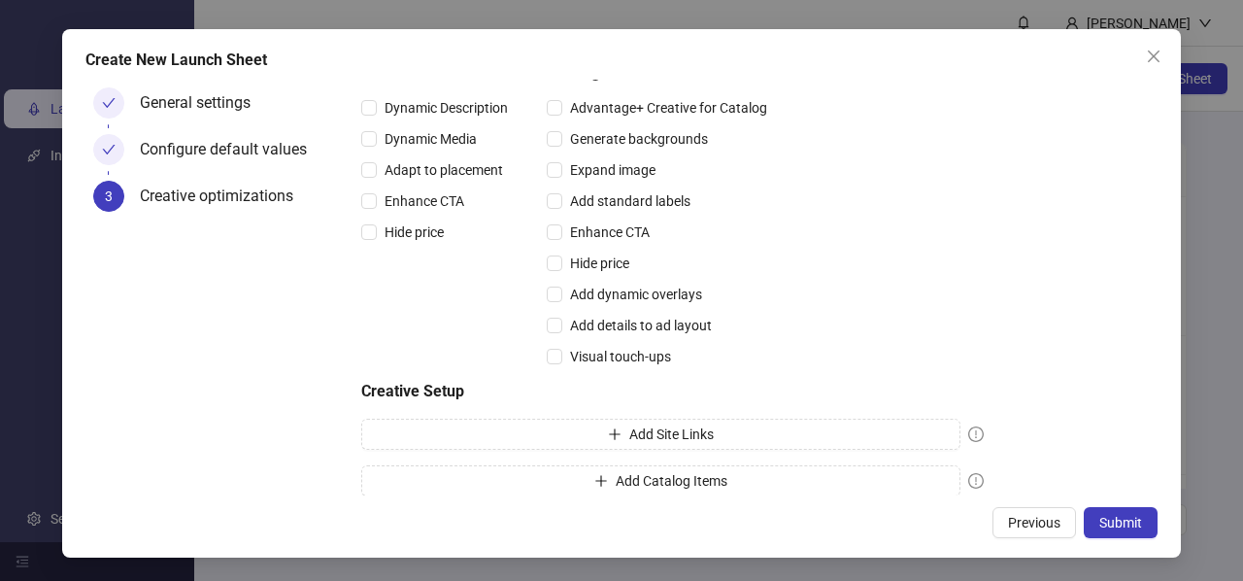
scroll to position [596, 0]
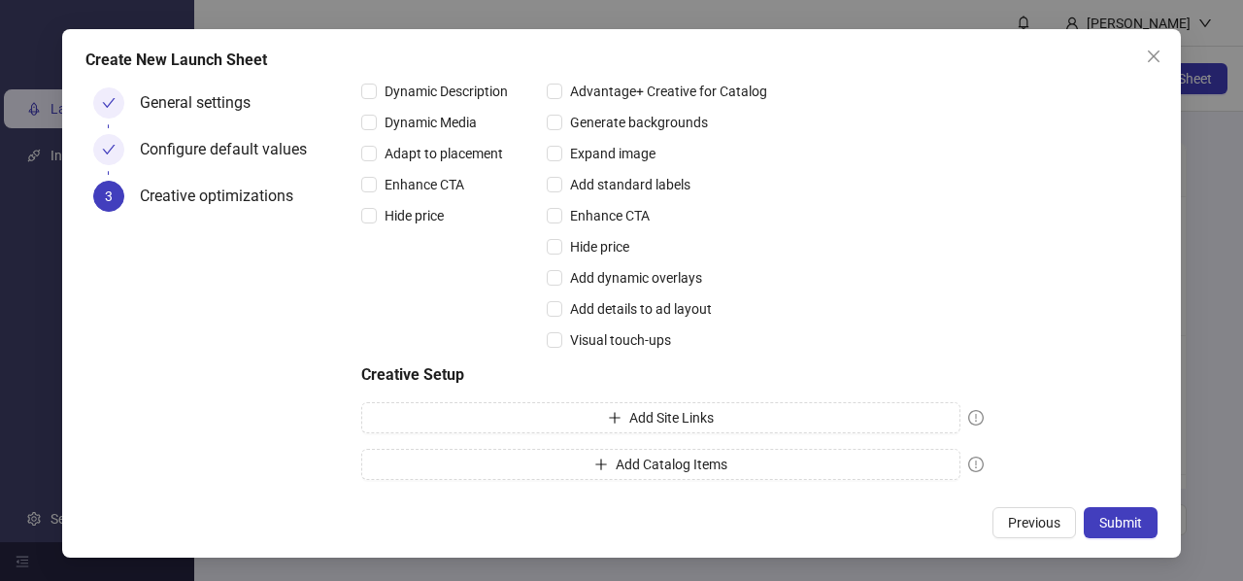
click at [1122, 540] on div "Create New Launch Sheet General settings Configure default values 3 Creative op…" at bounding box center [621, 293] width 1119 height 528
click at [1122, 536] on button "Submit" at bounding box center [1121, 522] width 74 height 31
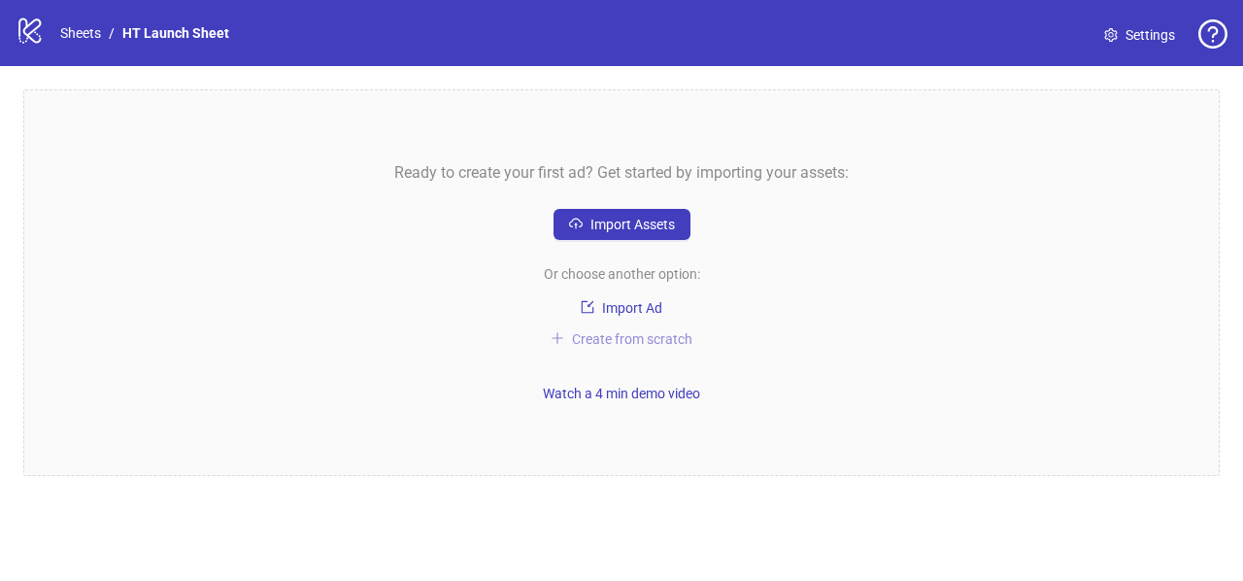
click at [640, 343] on span "Create from scratch" at bounding box center [632, 339] width 120 height 16
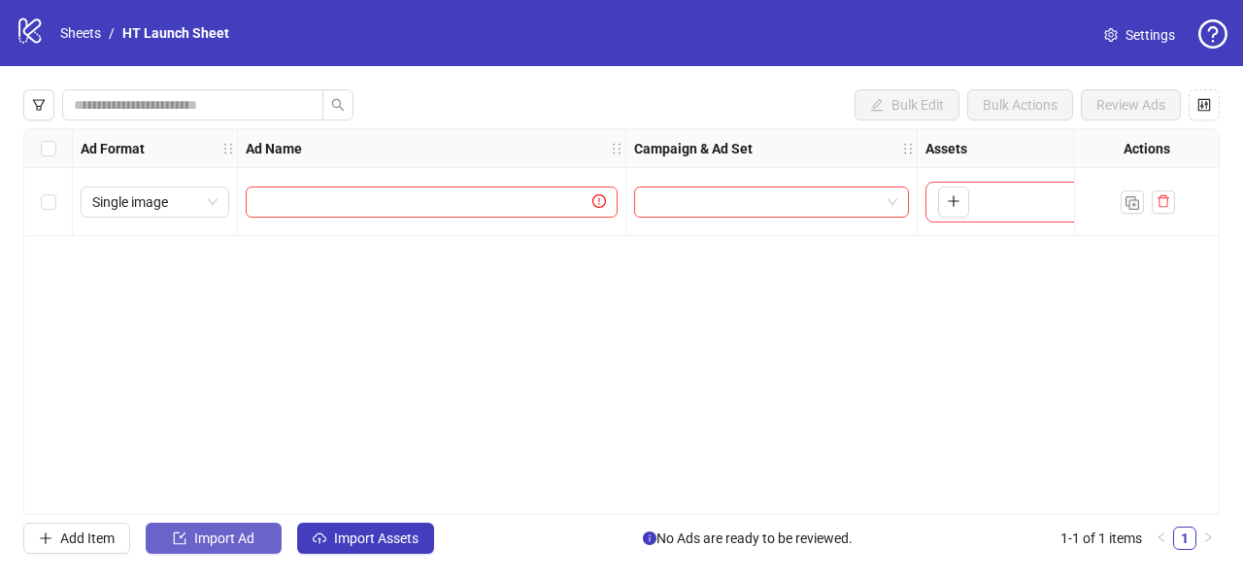
click at [192, 536] on button "Import Ad" at bounding box center [214, 537] width 136 height 31
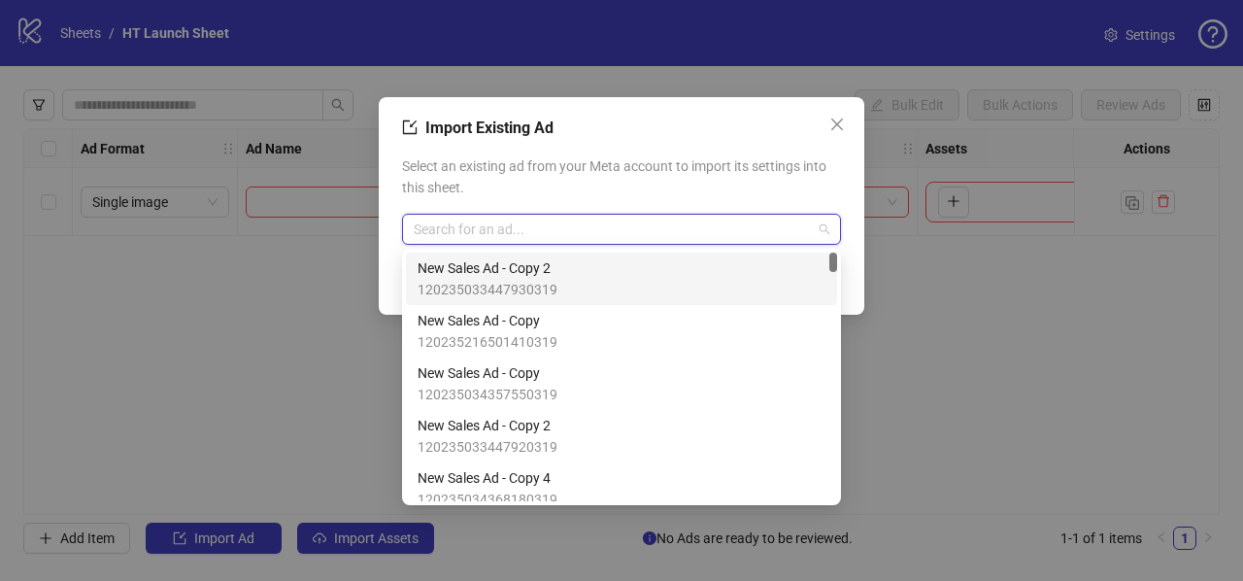
click at [442, 233] on input "search" at bounding box center [613, 229] width 398 height 29
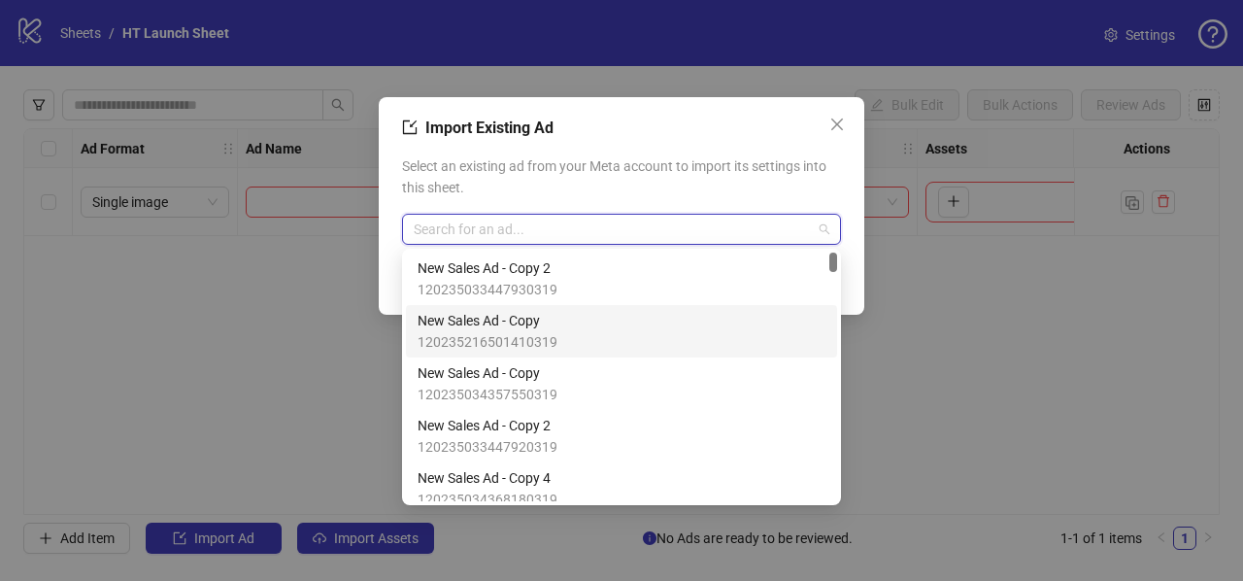
click at [513, 329] on span "New Sales Ad - Copy" at bounding box center [488, 320] width 140 height 21
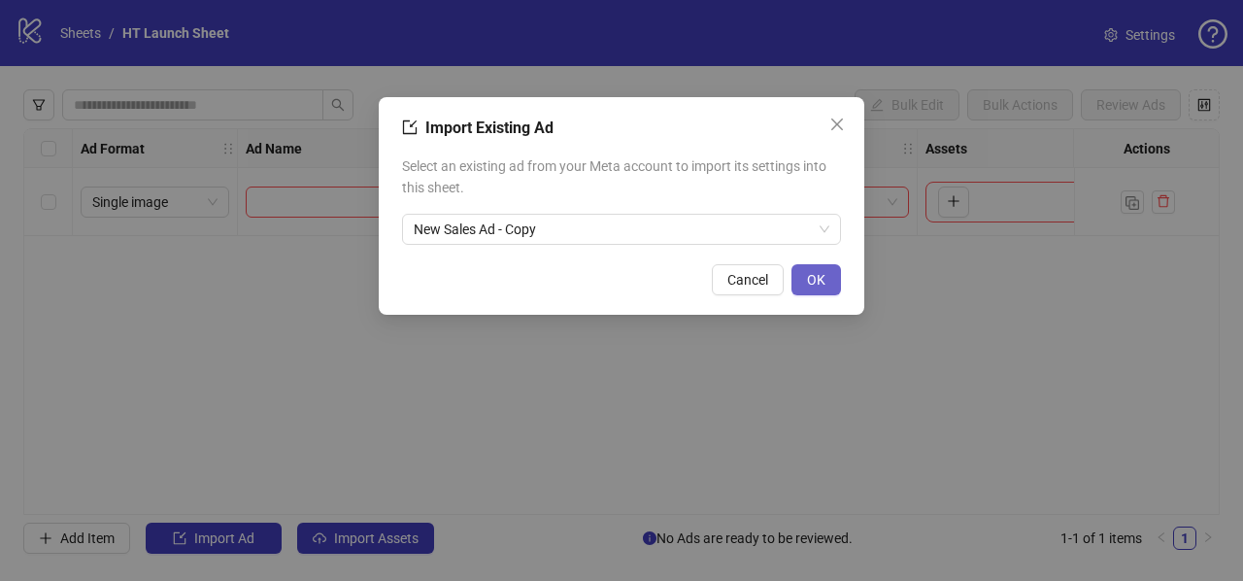
click at [806, 280] on button "OK" at bounding box center [816, 279] width 50 height 31
